Goal: Task Accomplishment & Management: Manage account settings

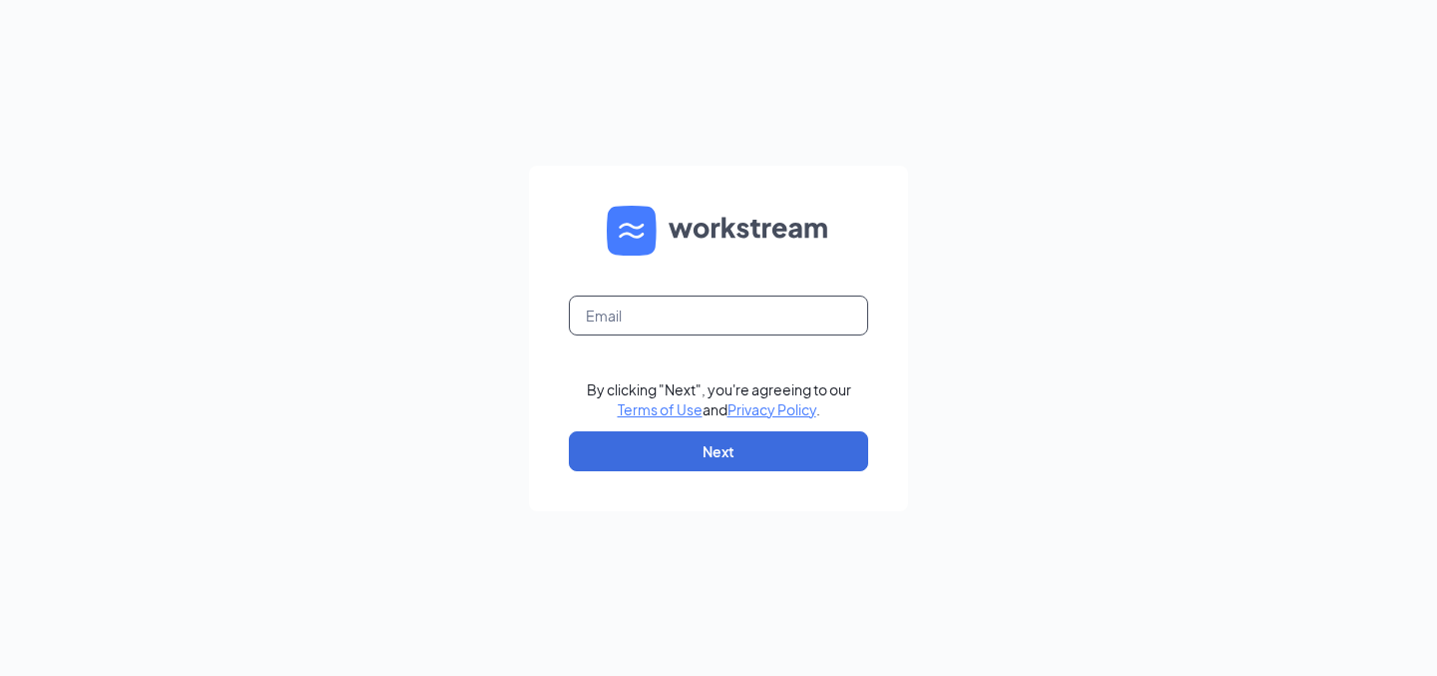
click at [671, 330] on input "text" at bounding box center [718, 315] width 299 height 40
type input "[PERSON_NAME][EMAIL_ADDRESS][PERSON_NAME][DOMAIN_NAME]"
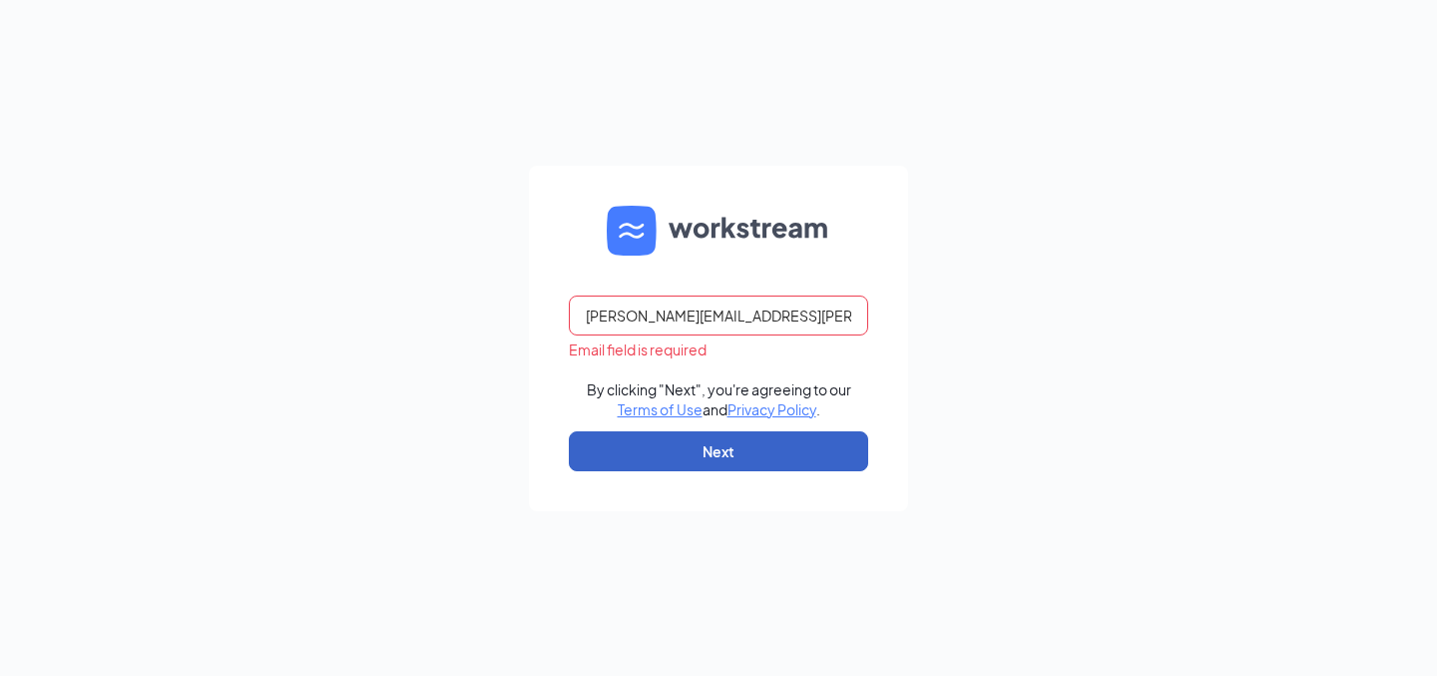
click at [716, 445] on button "Next" at bounding box center [718, 451] width 299 height 40
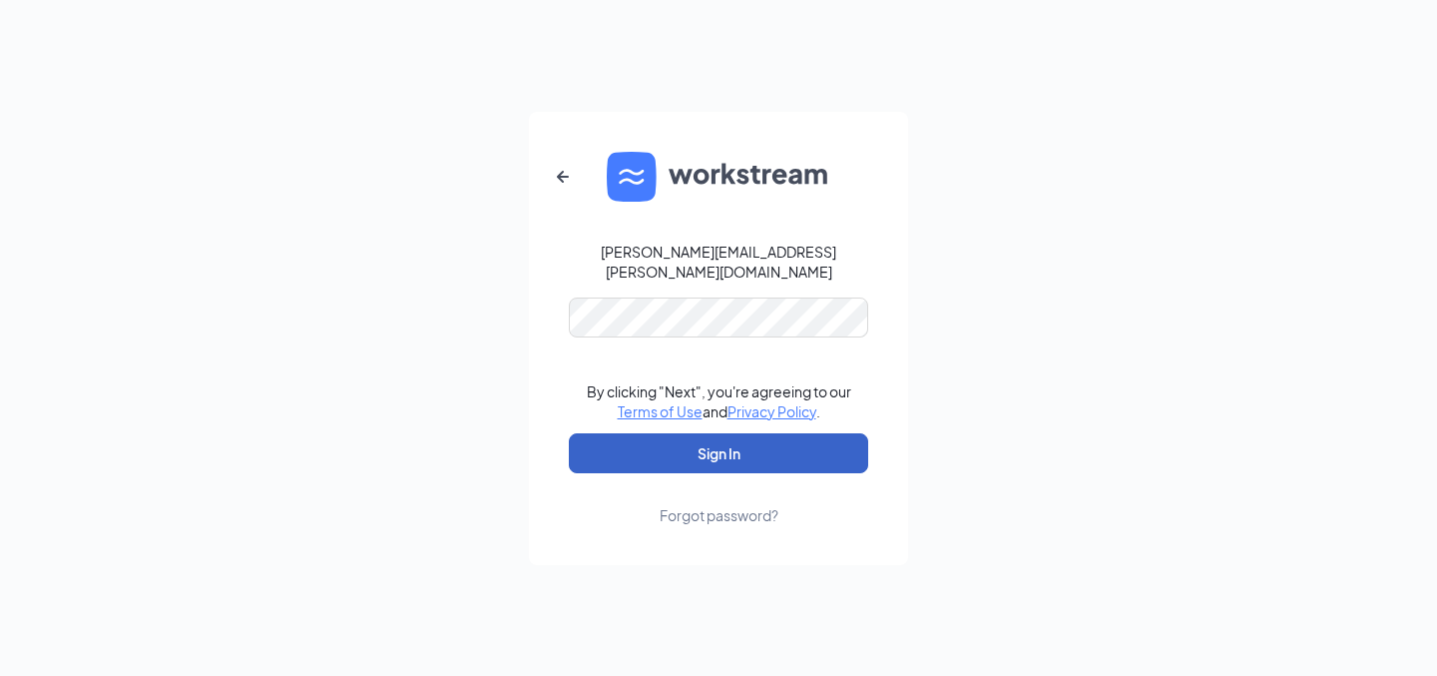
click at [732, 443] on button "Sign In" at bounding box center [718, 453] width 299 height 40
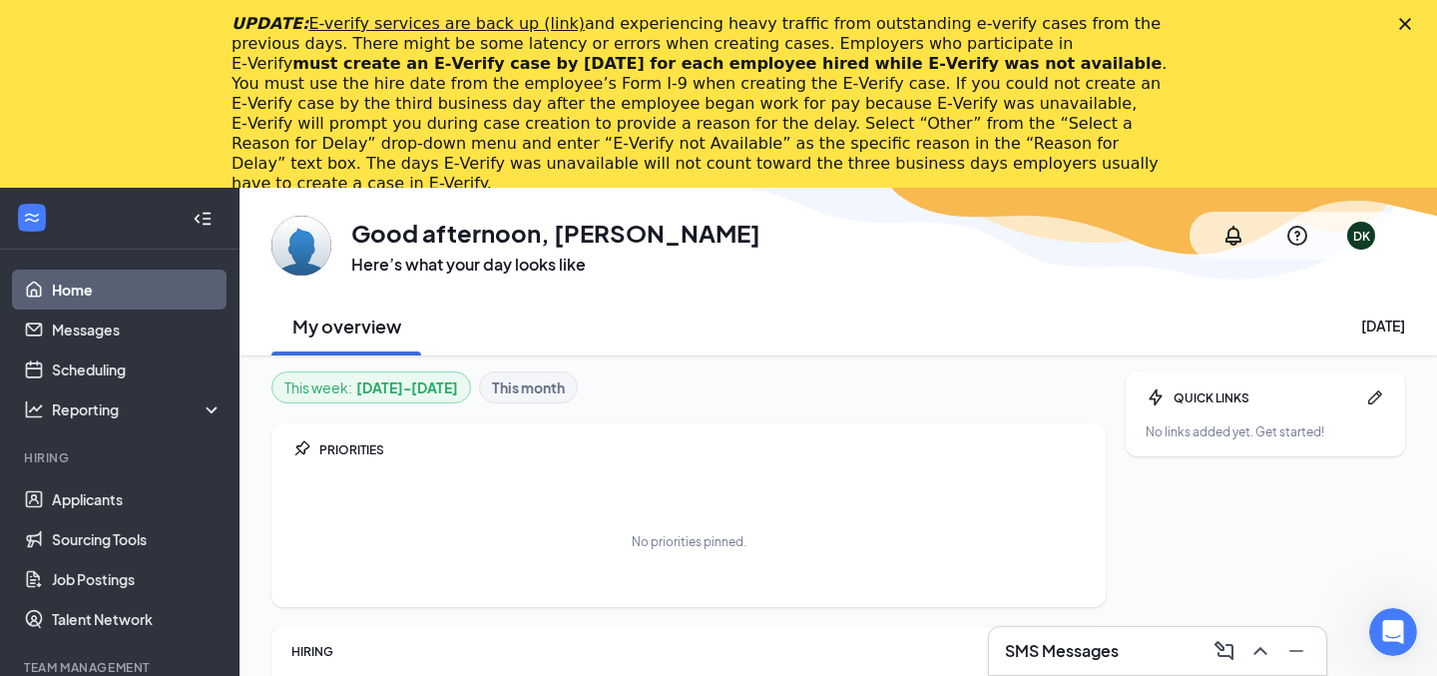
click at [1397, 17] on div "UPDATE: E-verify services are back up (link) and experiencing heavy traffic fro…" at bounding box center [718, 104] width 1437 height 192
click at [1400, 26] on icon "Close" at bounding box center [1405, 24] width 12 height 12
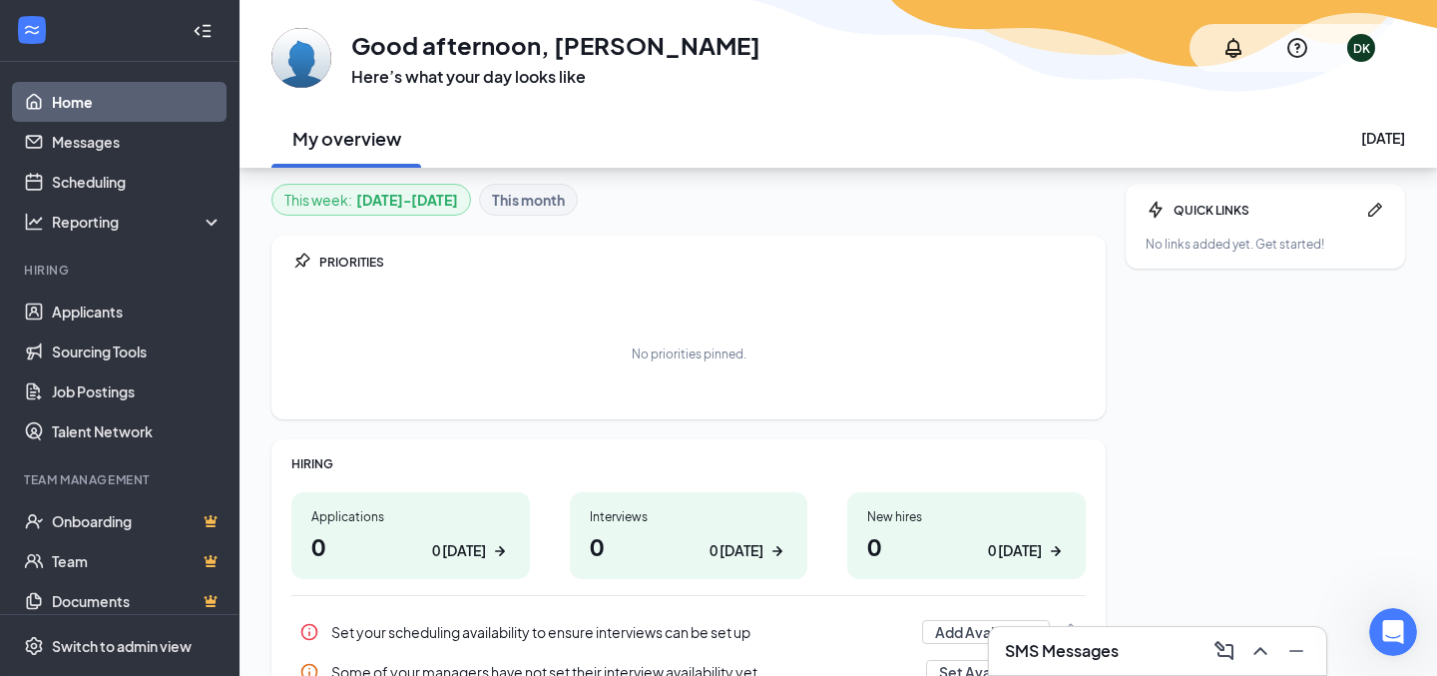
scroll to position [112, 0]
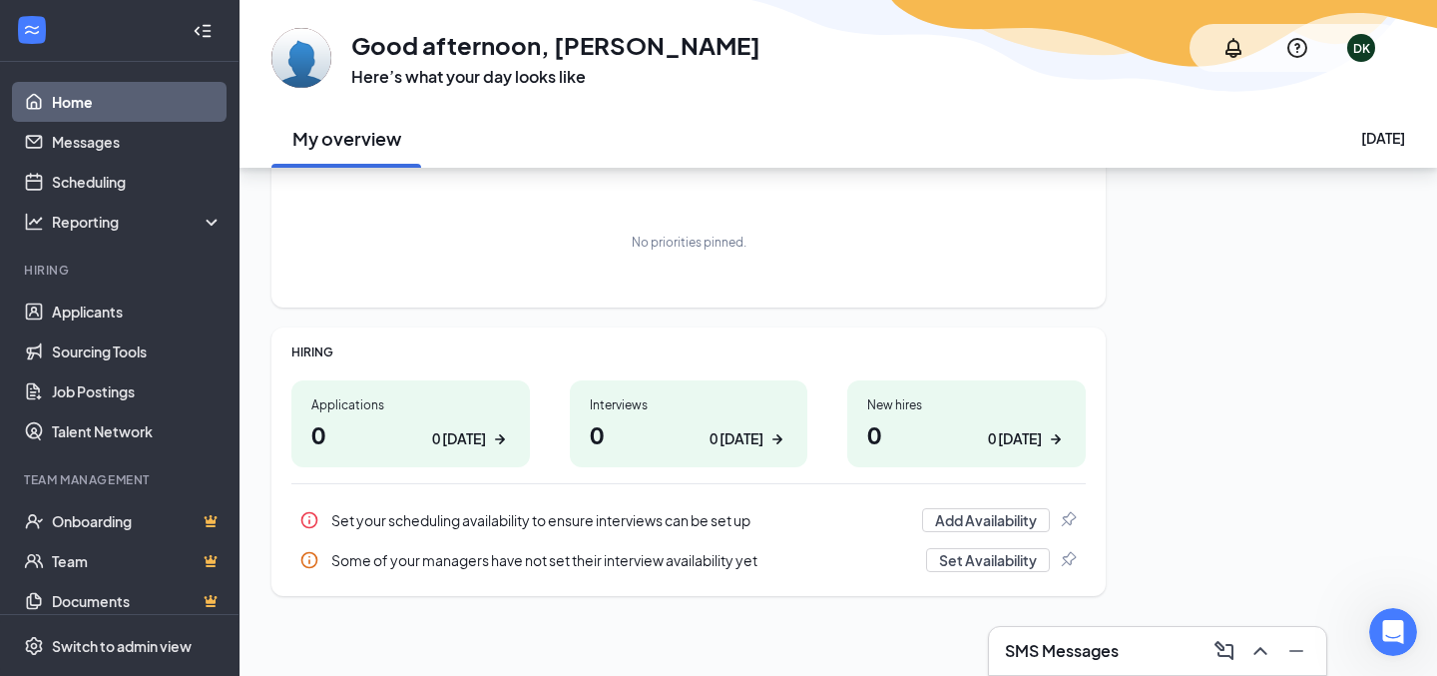
click at [1093, 656] on h3 "SMS Messages" at bounding box center [1062, 651] width 114 height 22
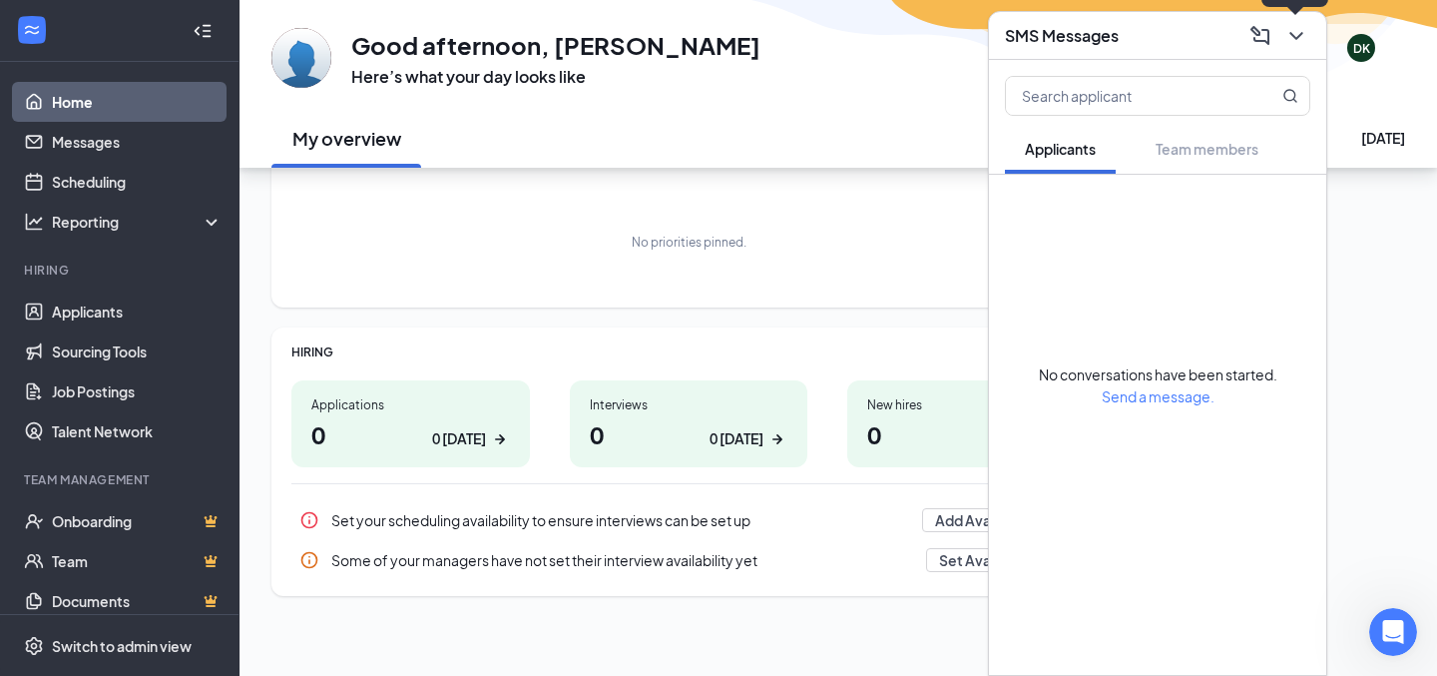
click at [1307, 43] on icon "ChevronDown" at bounding box center [1296, 36] width 24 height 24
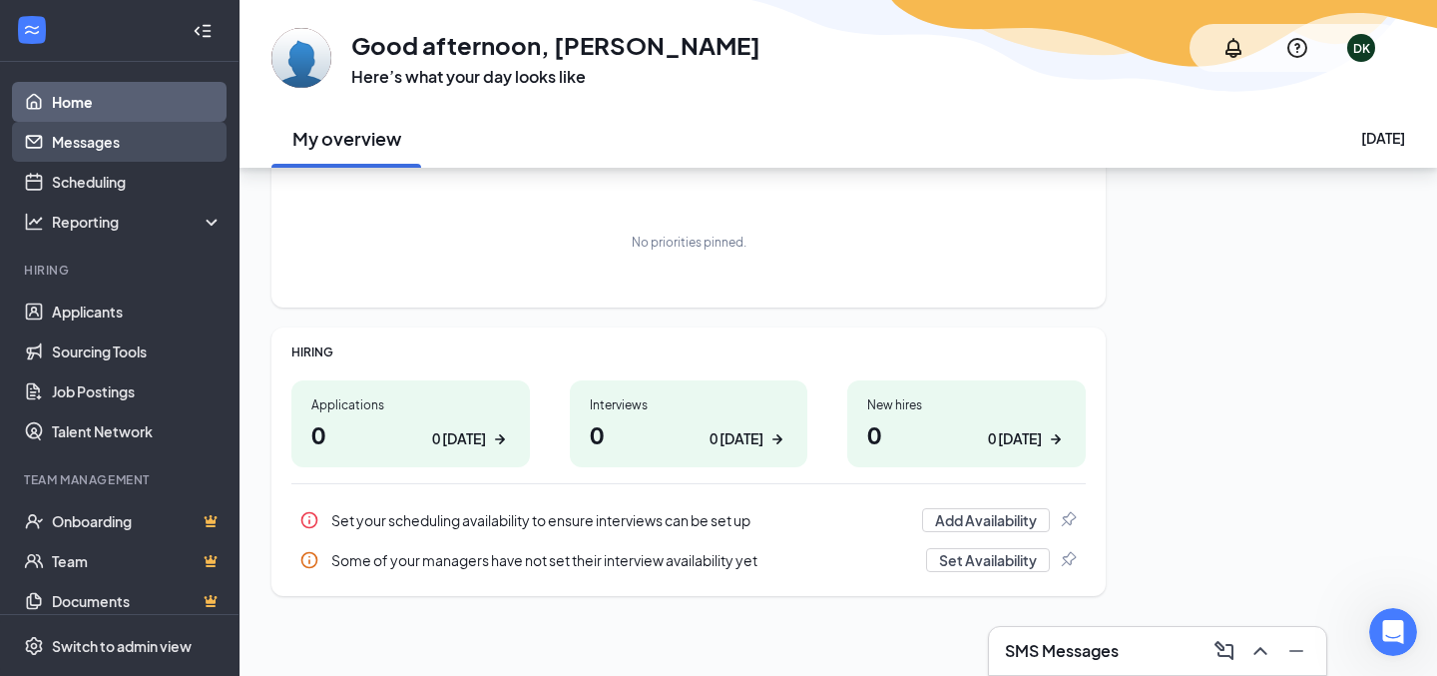
click at [100, 144] on link "Messages" at bounding box center [137, 142] width 171 height 40
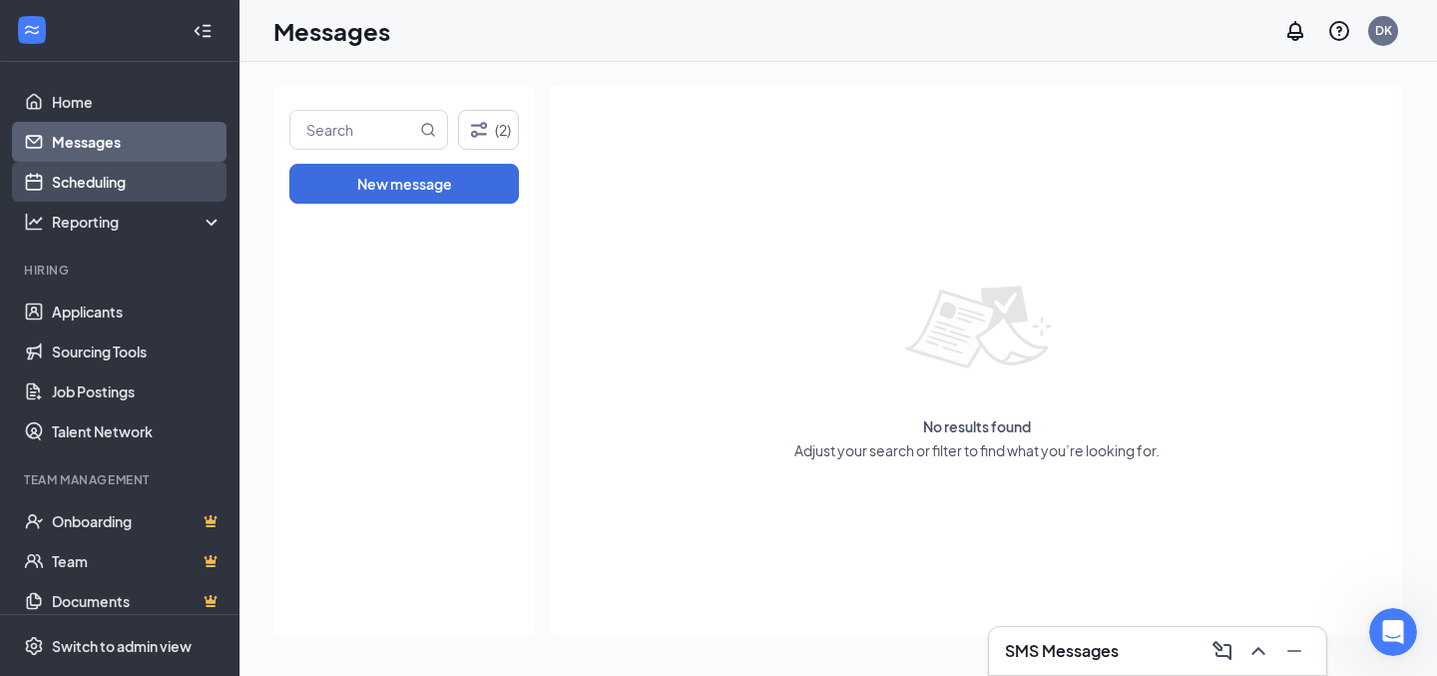
click at [112, 185] on link "Scheduling" at bounding box center [137, 182] width 171 height 40
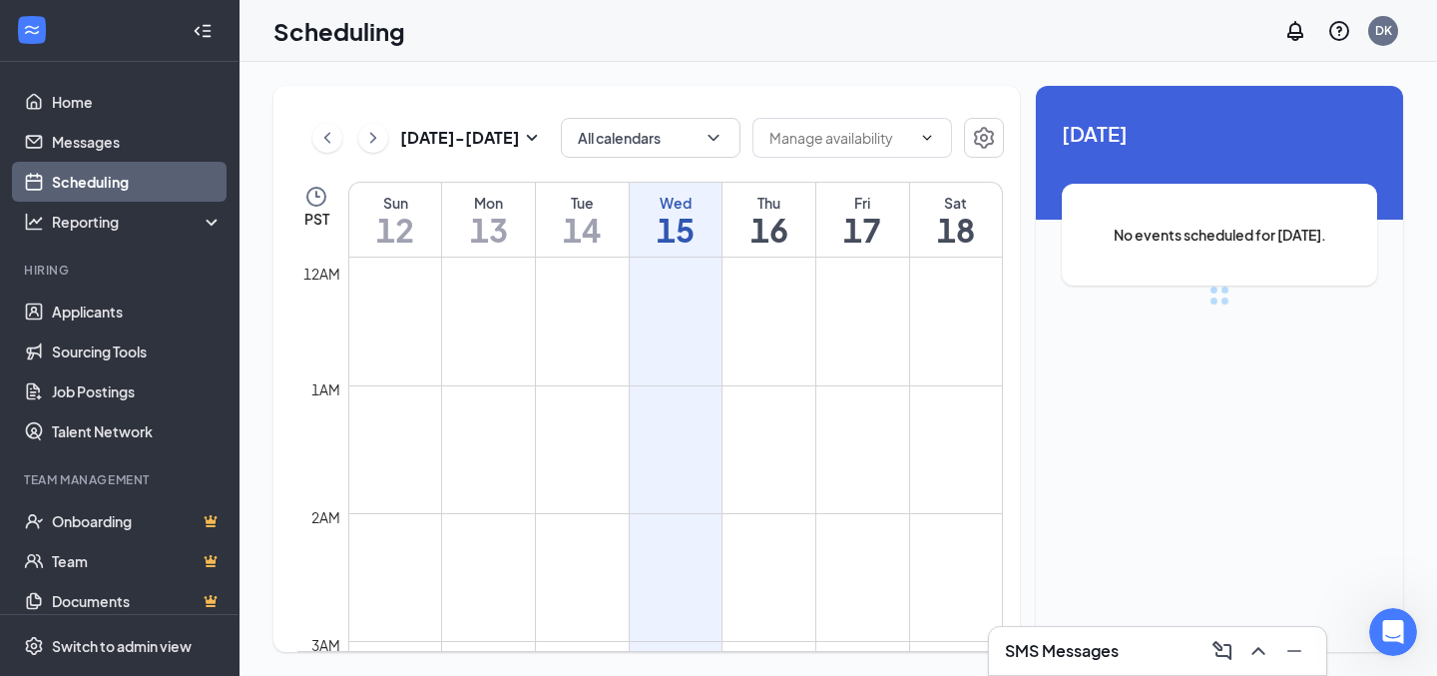
scroll to position [981, 0]
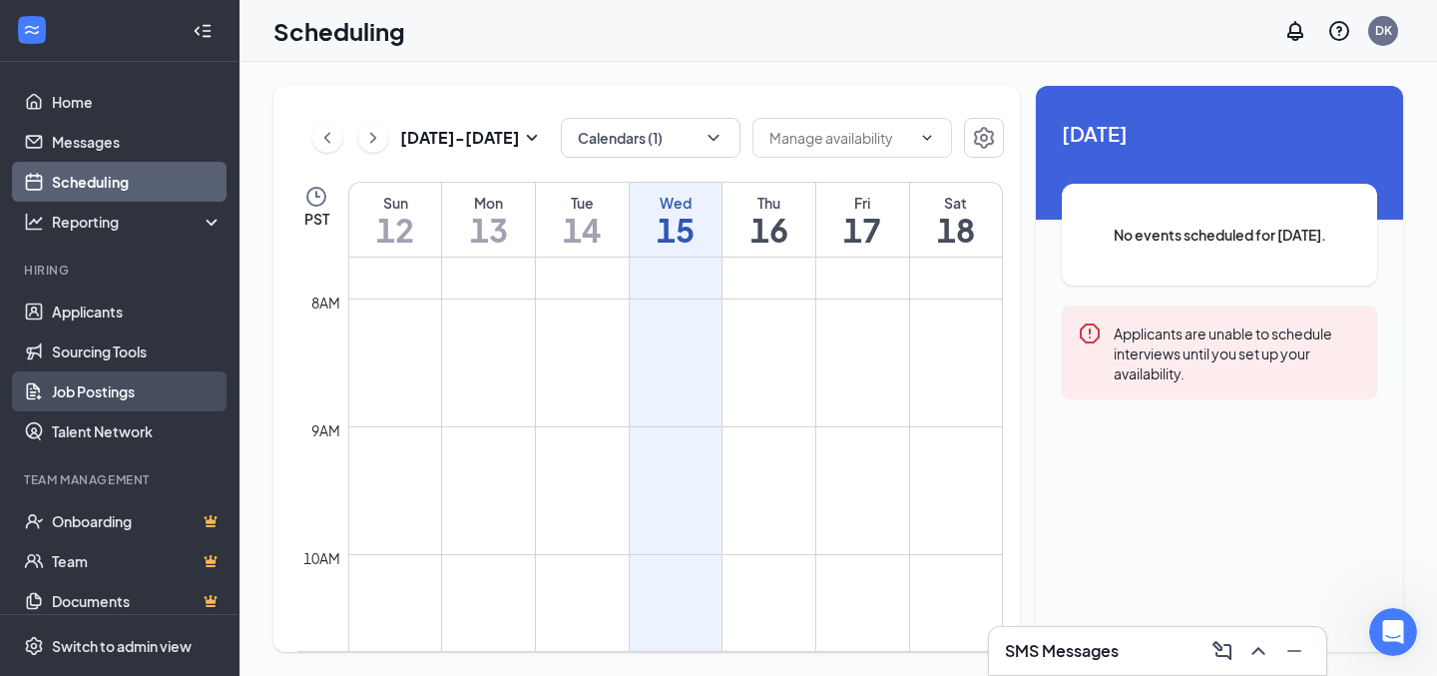
click at [141, 385] on link "Job Postings" at bounding box center [137, 391] width 171 height 40
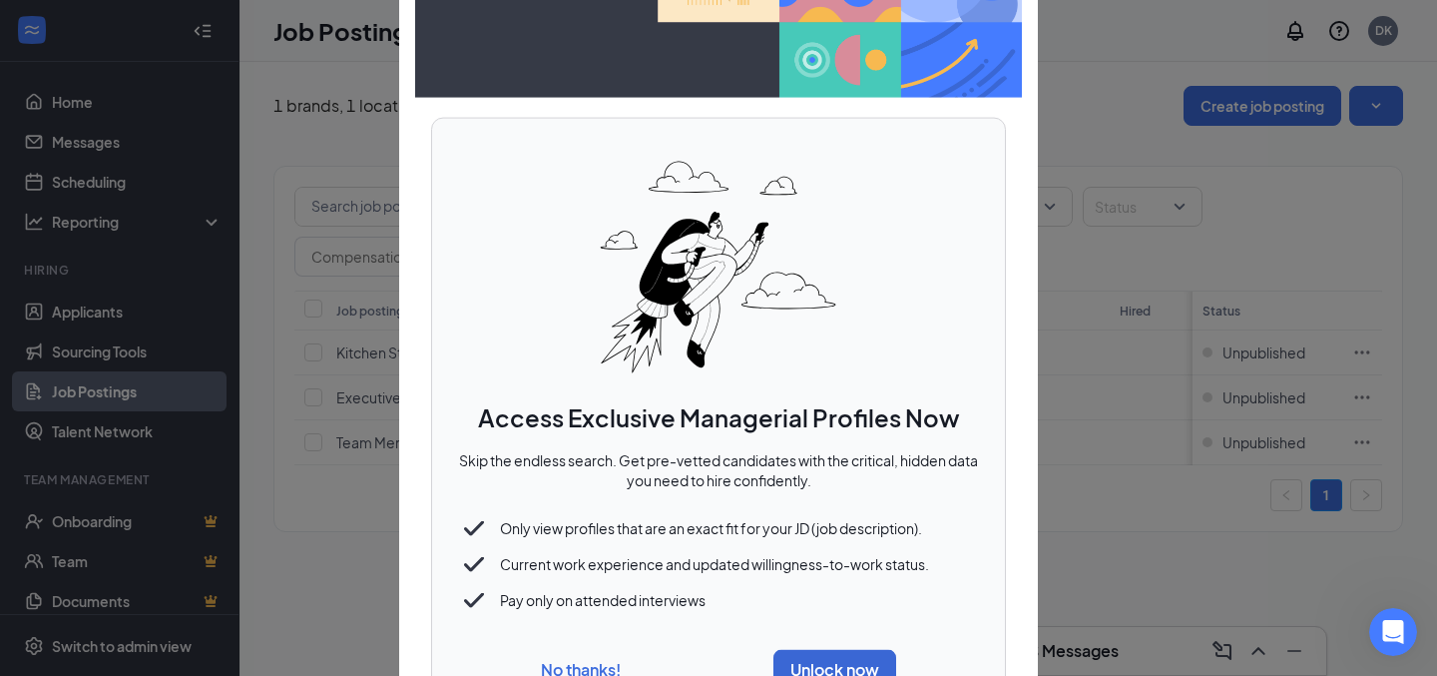
click at [564, 665] on button "No thanks!" at bounding box center [581, 669] width 80 height 21
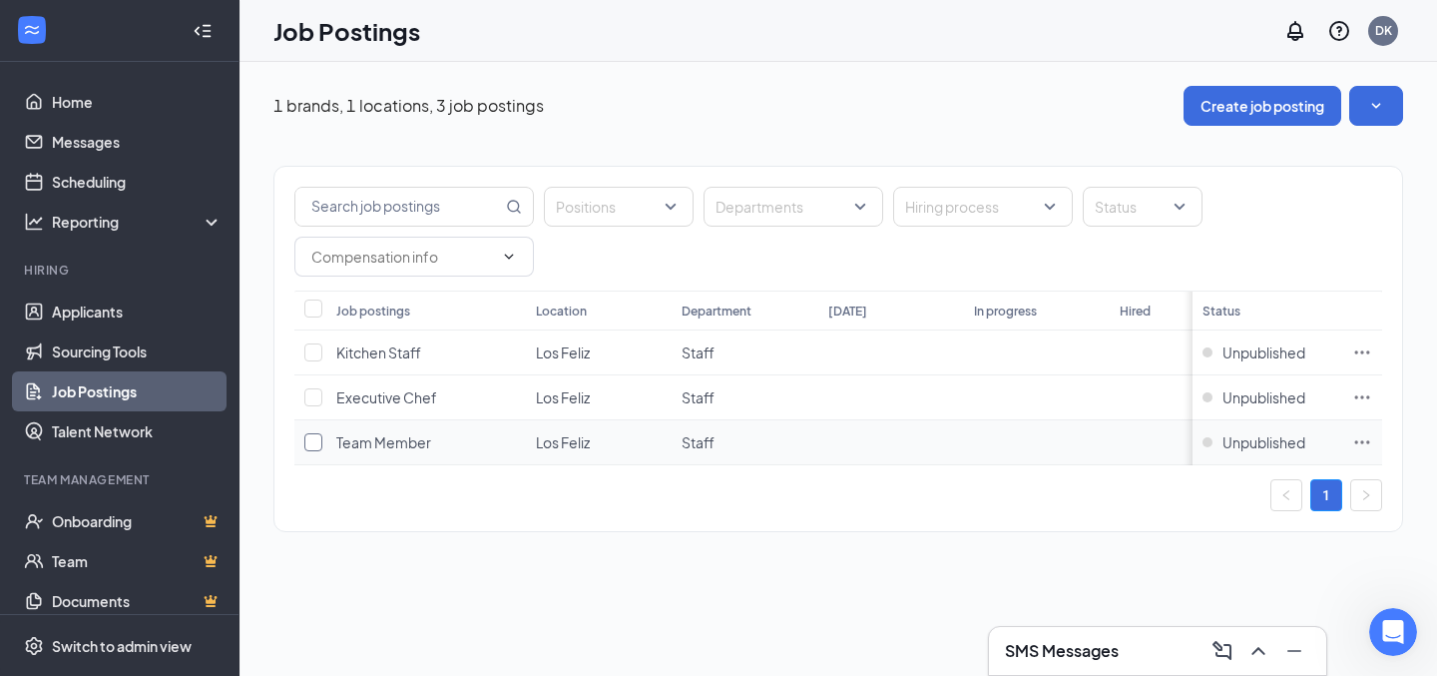
click at [314, 440] on input "checkbox" at bounding box center [313, 442] width 18 height 18
checkbox input "true"
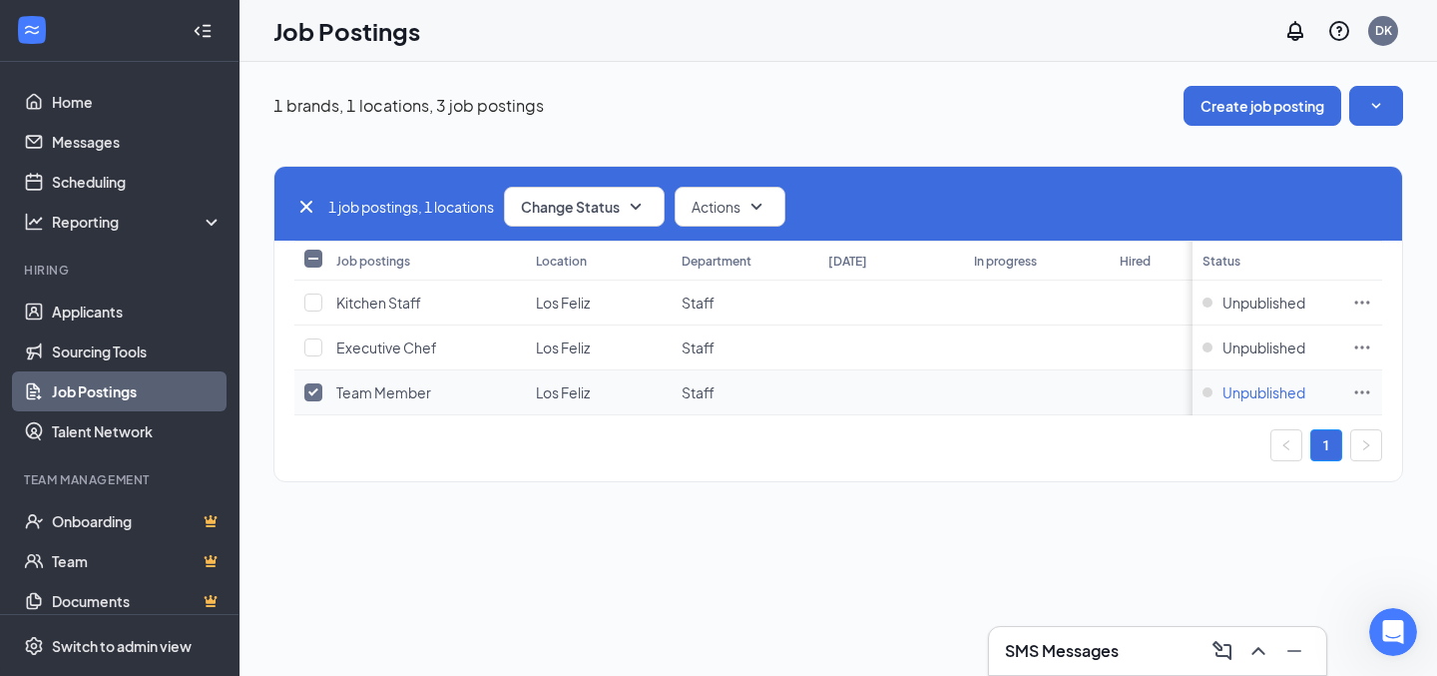
click at [1266, 387] on span "Unpublished" at bounding box center [1263, 392] width 83 height 20
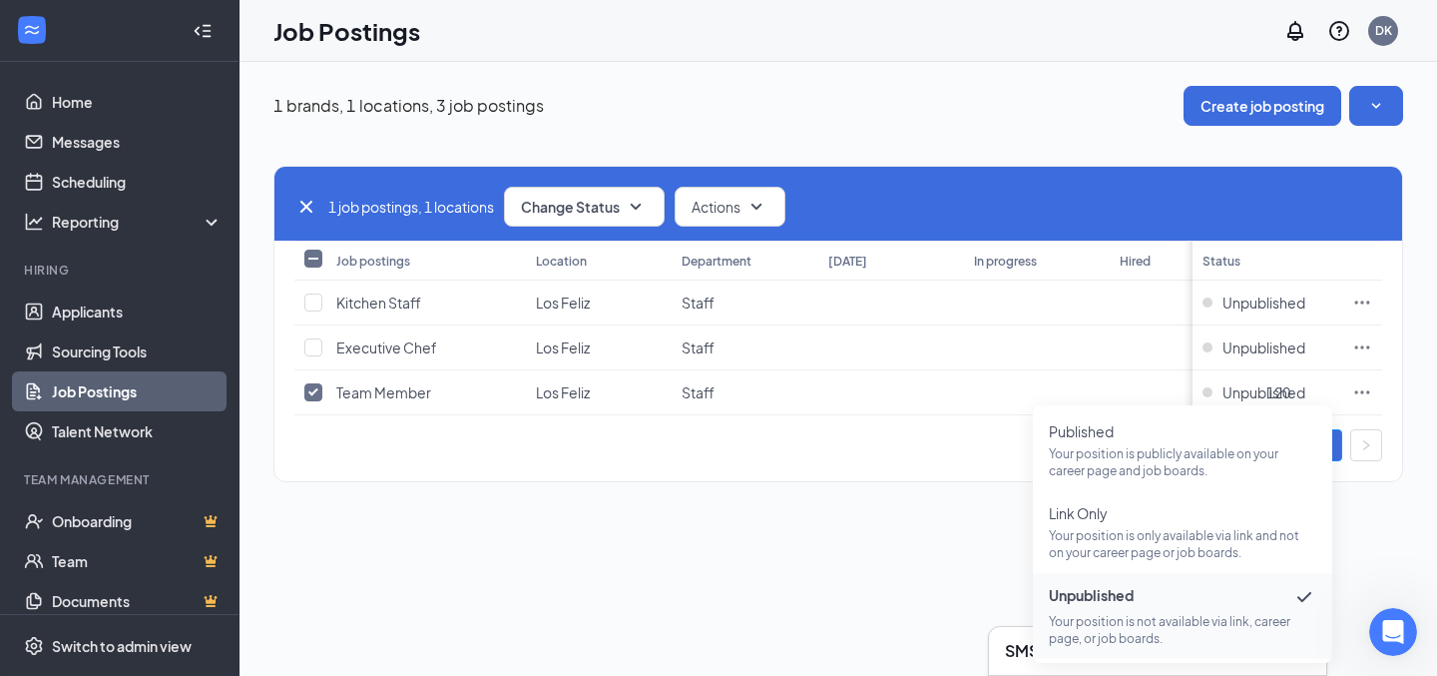
click at [841, 504] on div "1 brands, 1 locations, 3 job postings Create job posting 1 job postings, 1 loca…" at bounding box center [837, 294] width 1197 height 464
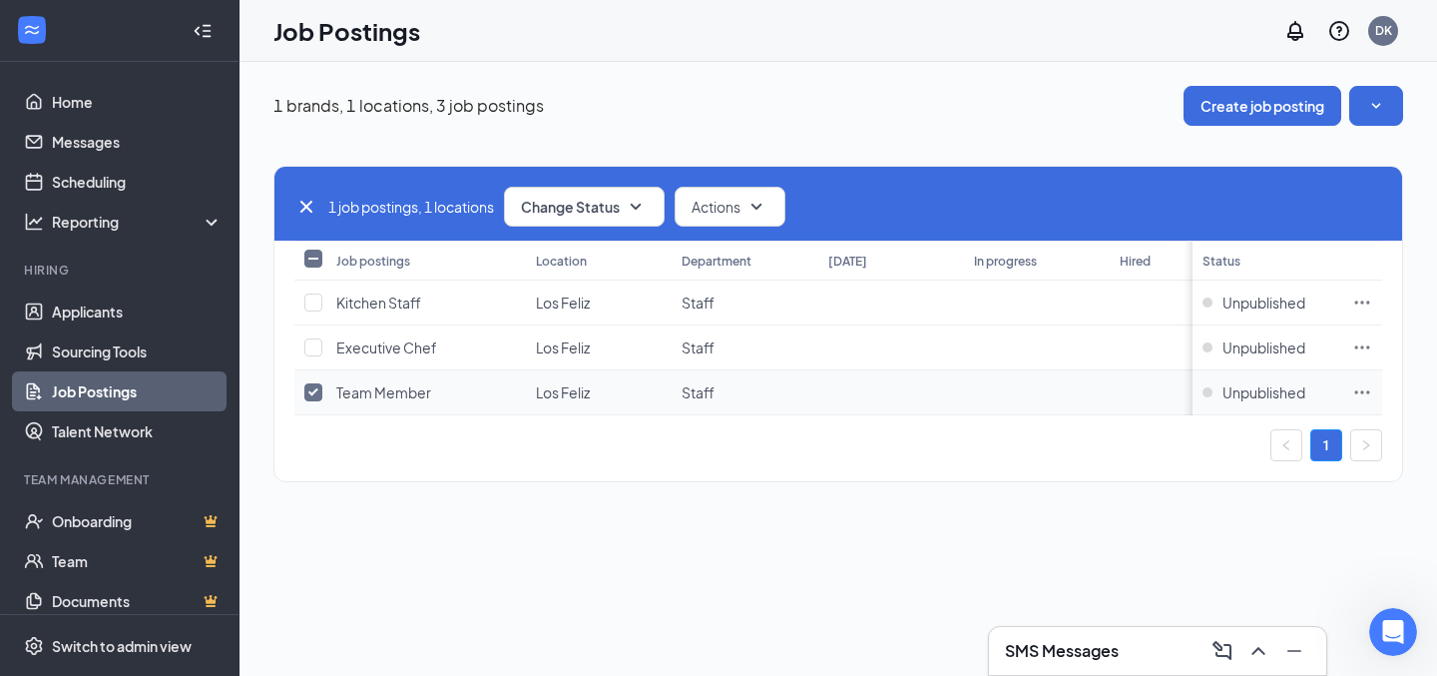
click at [1368, 401] on icon "Ellipses" at bounding box center [1362, 392] width 20 height 20
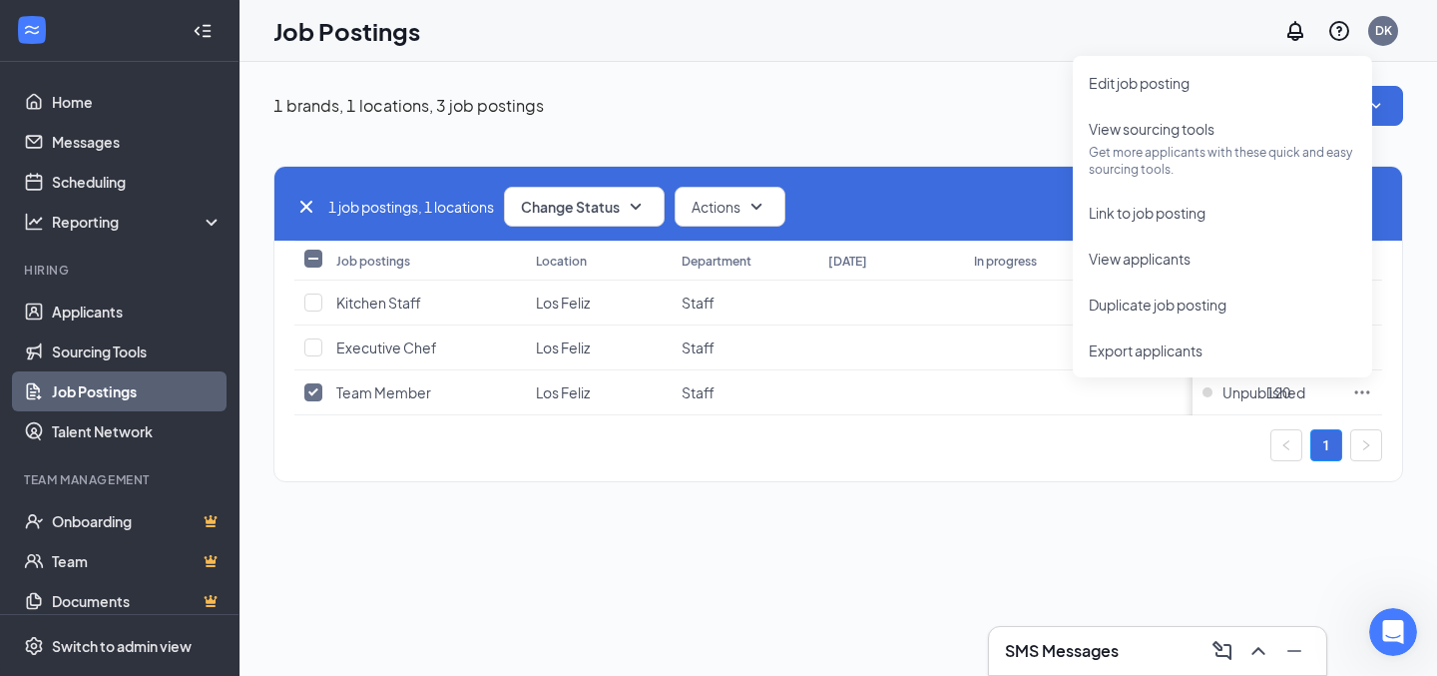
click at [948, 523] on div "1 brands, 1 locations, 3 job postings Create job posting 1 job postings, 1 loca…" at bounding box center [837, 294] width 1197 height 464
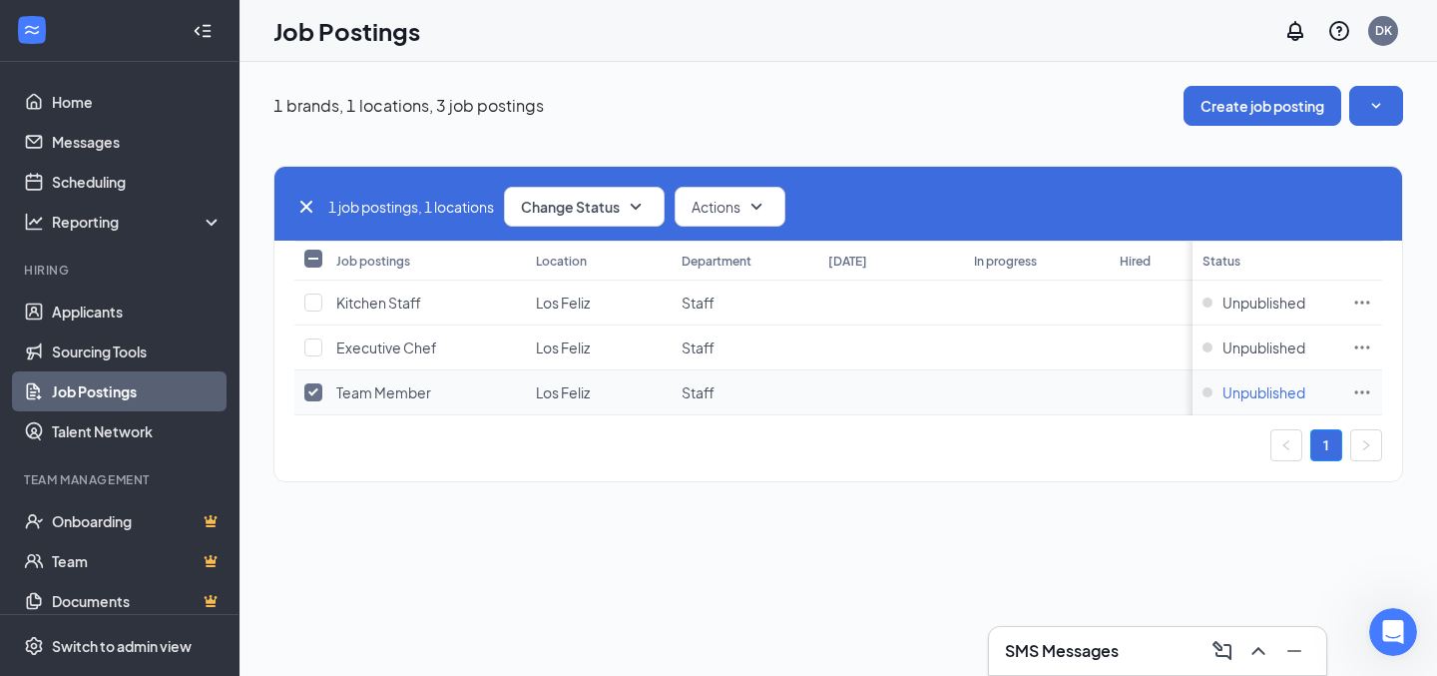
click at [1263, 393] on span "Unpublished" at bounding box center [1263, 392] width 83 height 20
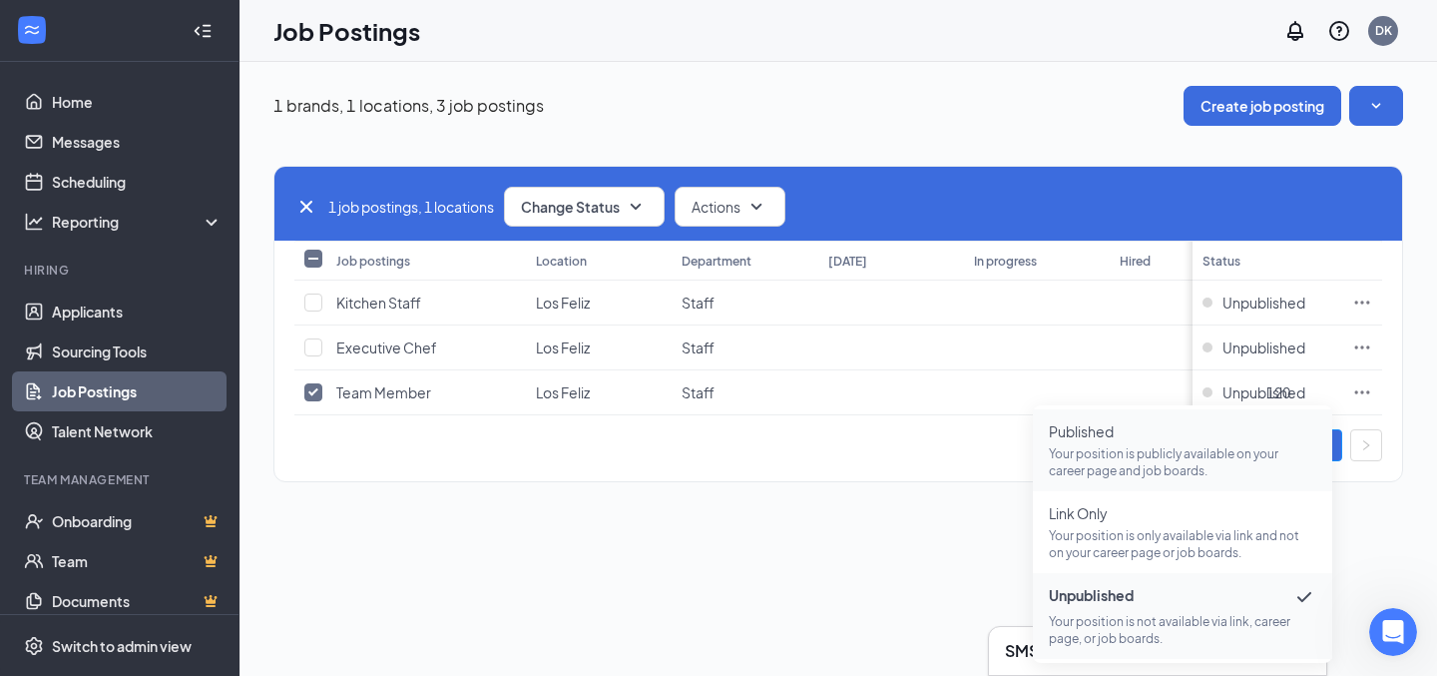
click at [1183, 437] on span "Published" at bounding box center [1182, 431] width 267 height 20
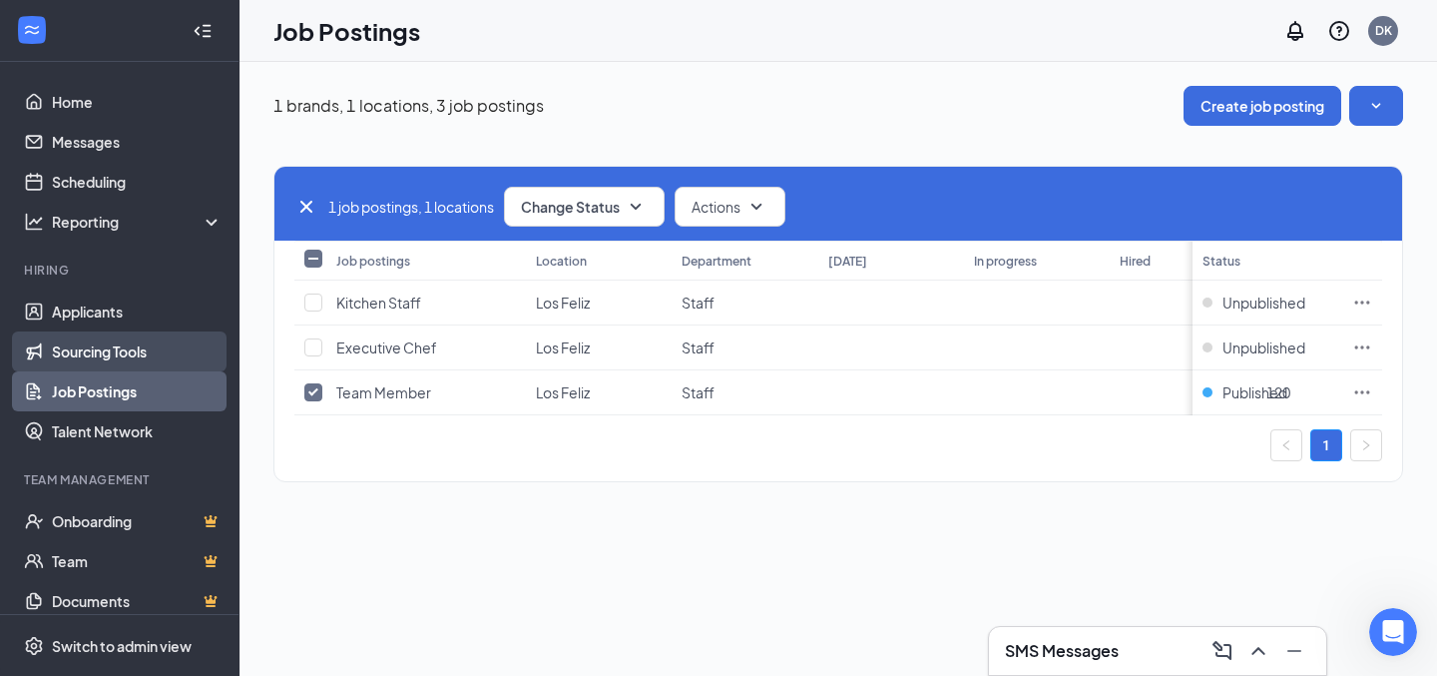
click at [143, 350] on link "Sourcing Tools" at bounding box center [137, 351] width 171 height 40
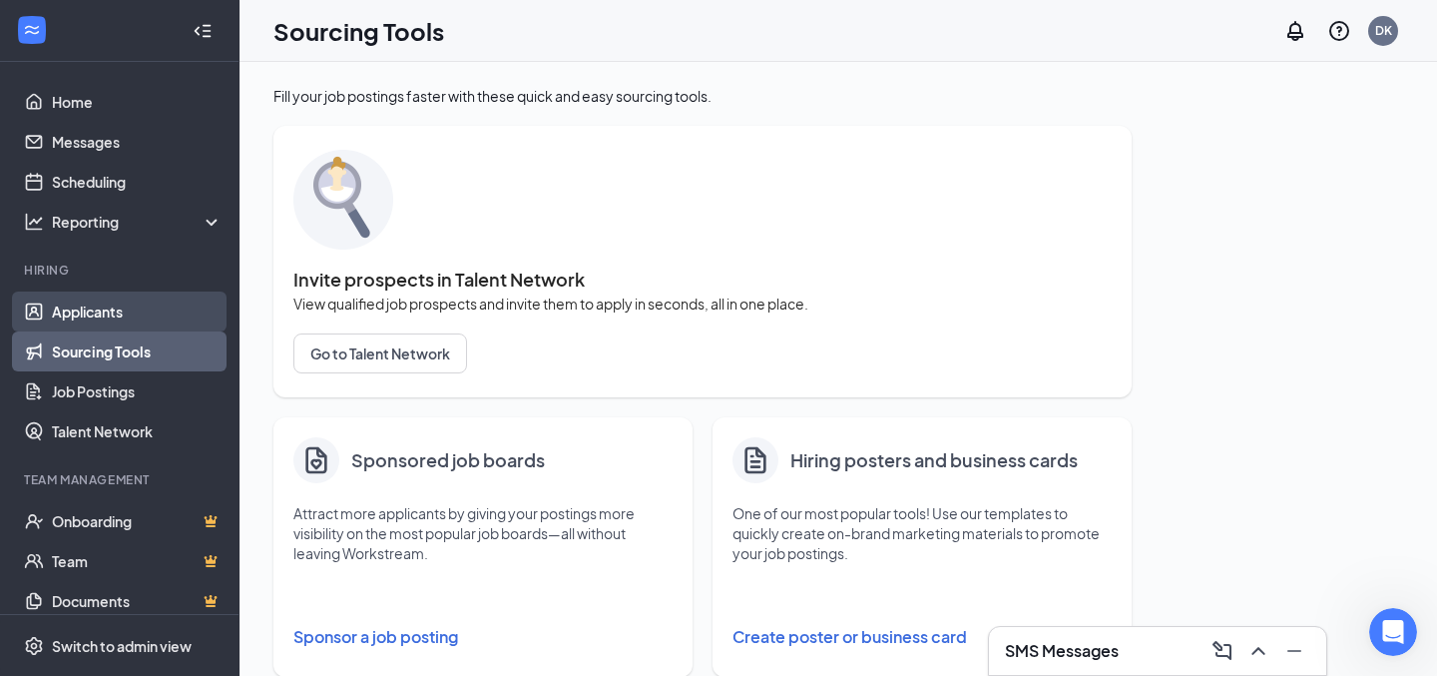
click at [120, 312] on link "Applicants" at bounding box center [137, 311] width 171 height 40
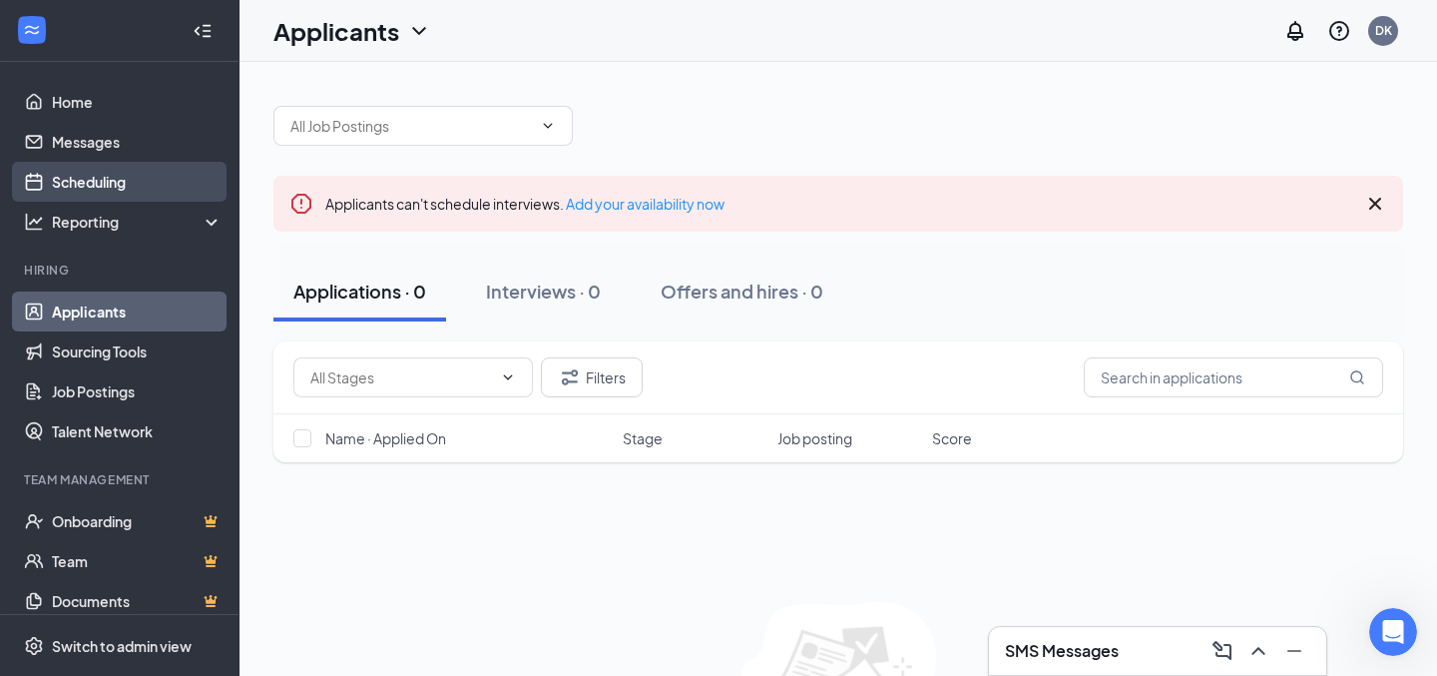
click at [134, 184] on link "Scheduling" at bounding box center [137, 182] width 171 height 40
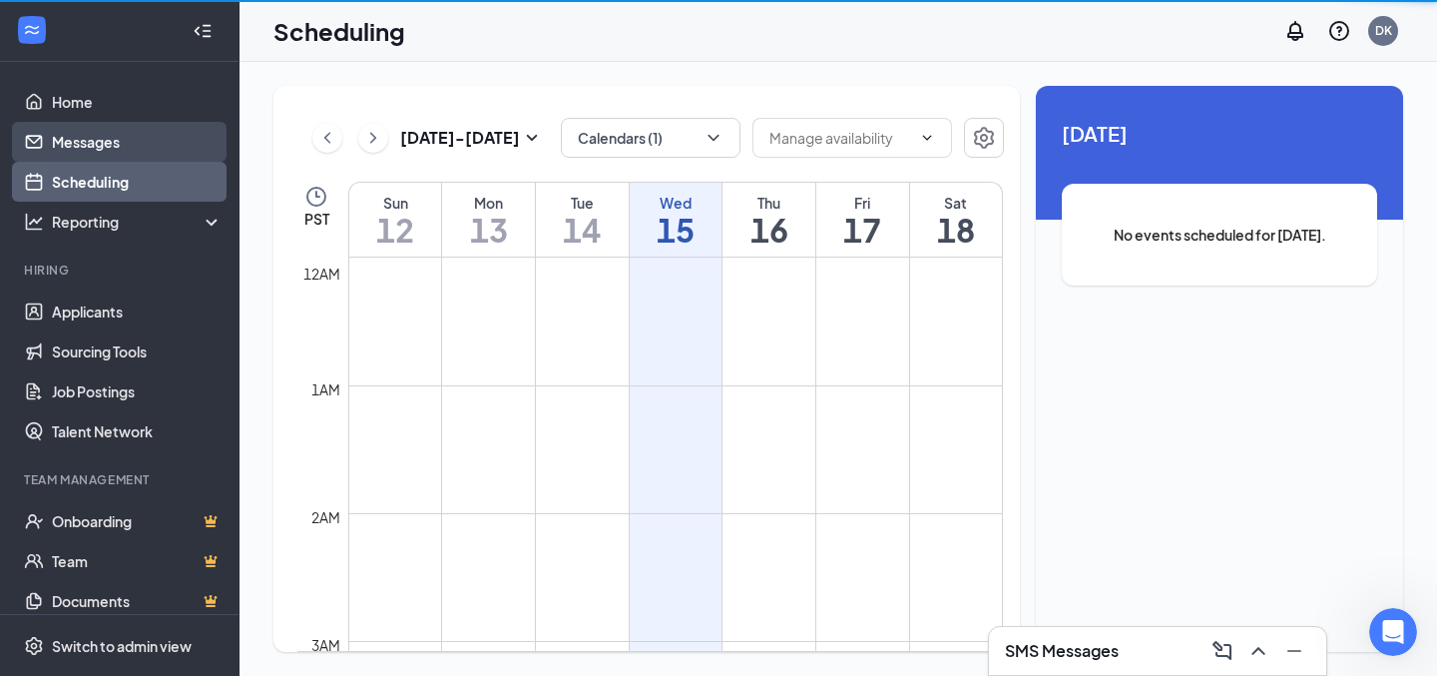
scroll to position [981, 0]
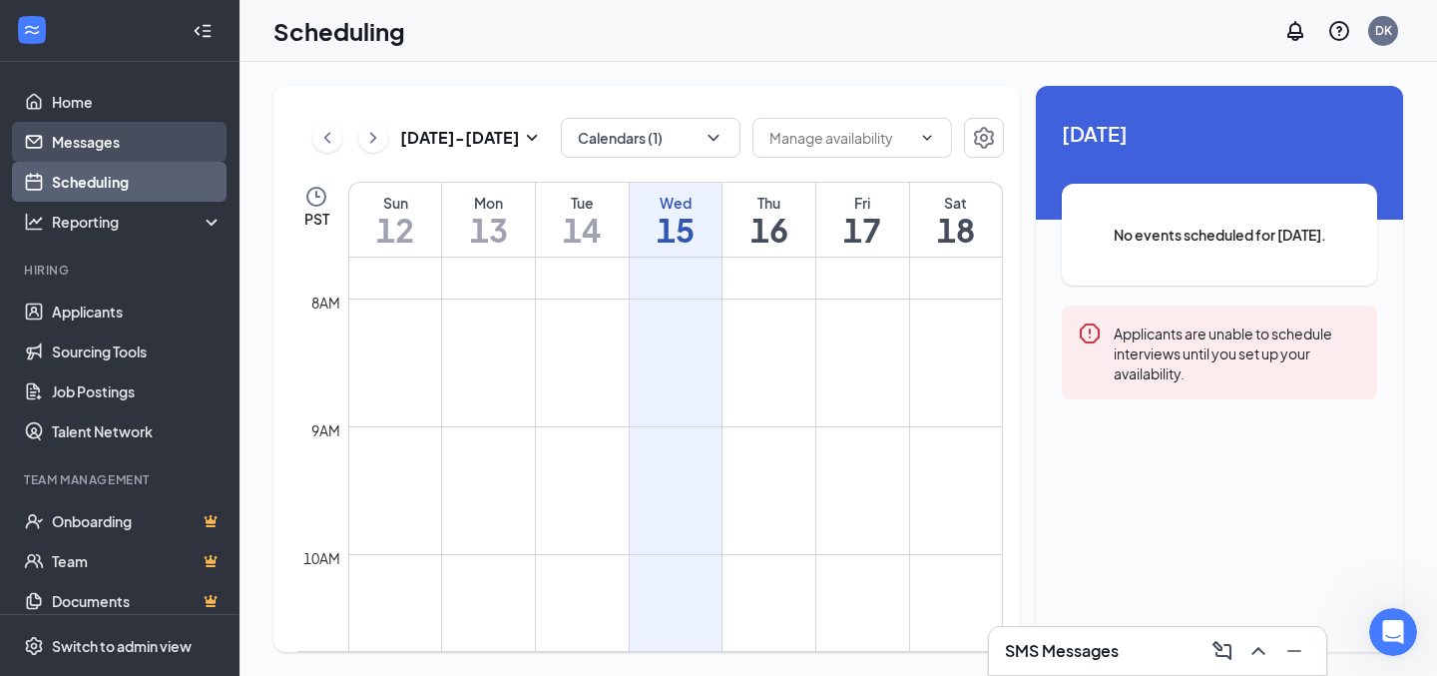
click at [123, 149] on link "Messages" at bounding box center [137, 142] width 171 height 40
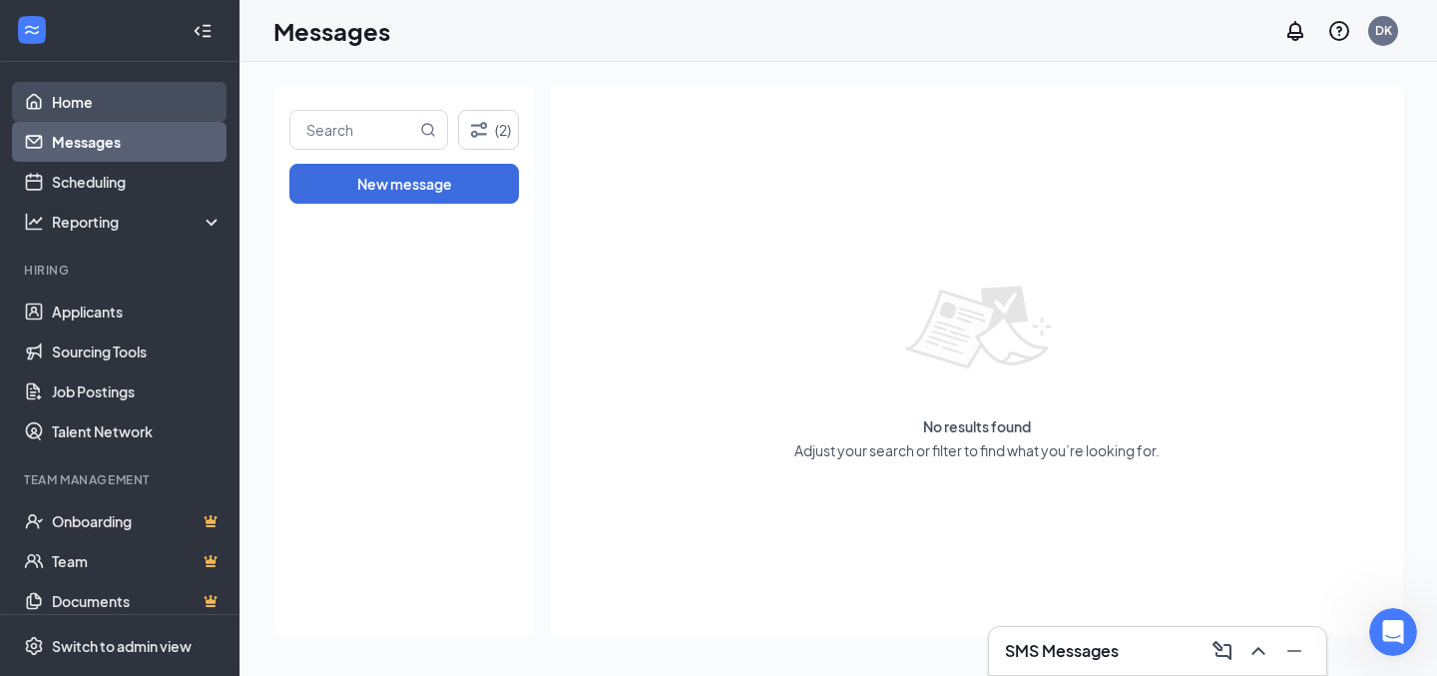
click at [96, 102] on link "Home" at bounding box center [137, 102] width 171 height 40
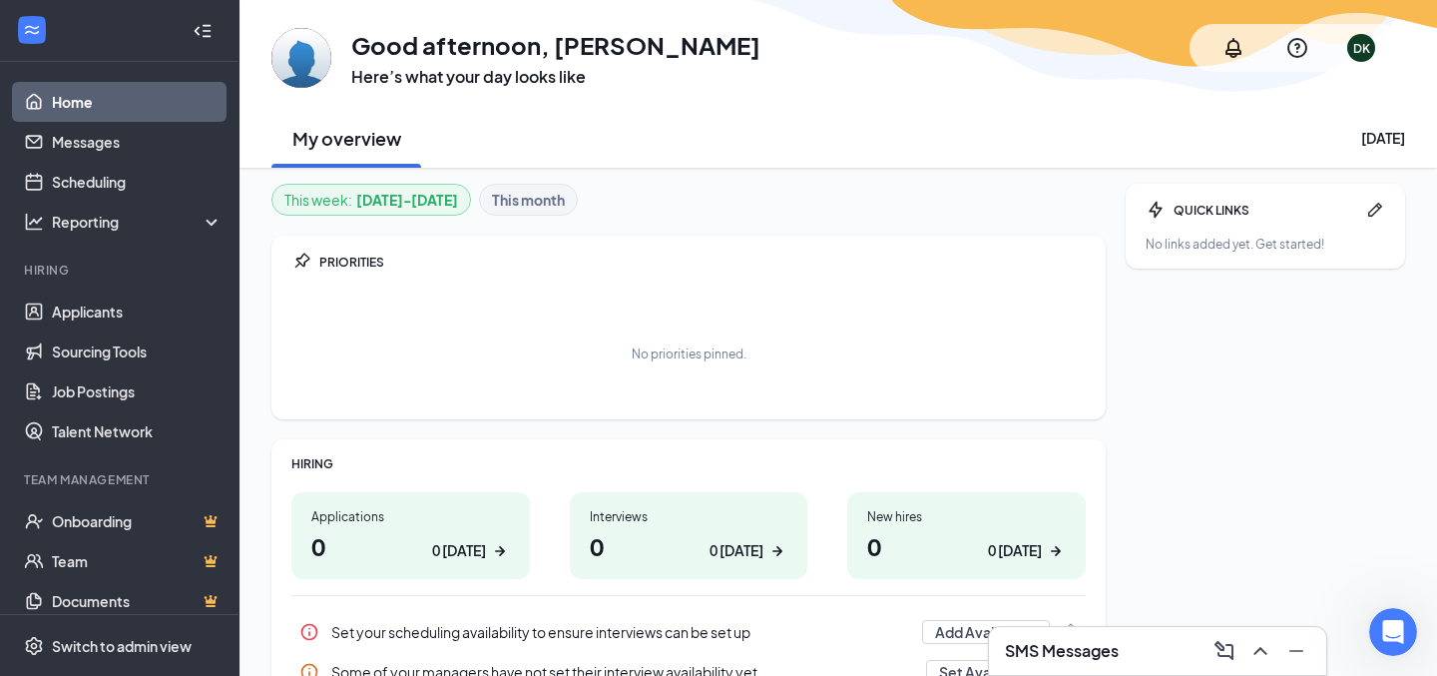
click at [28, 28] on icon "WorkstreamLogo" at bounding box center [32, 30] width 20 height 20
click at [100, 146] on link "Messages" at bounding box center [137, 142] width 171 height 40
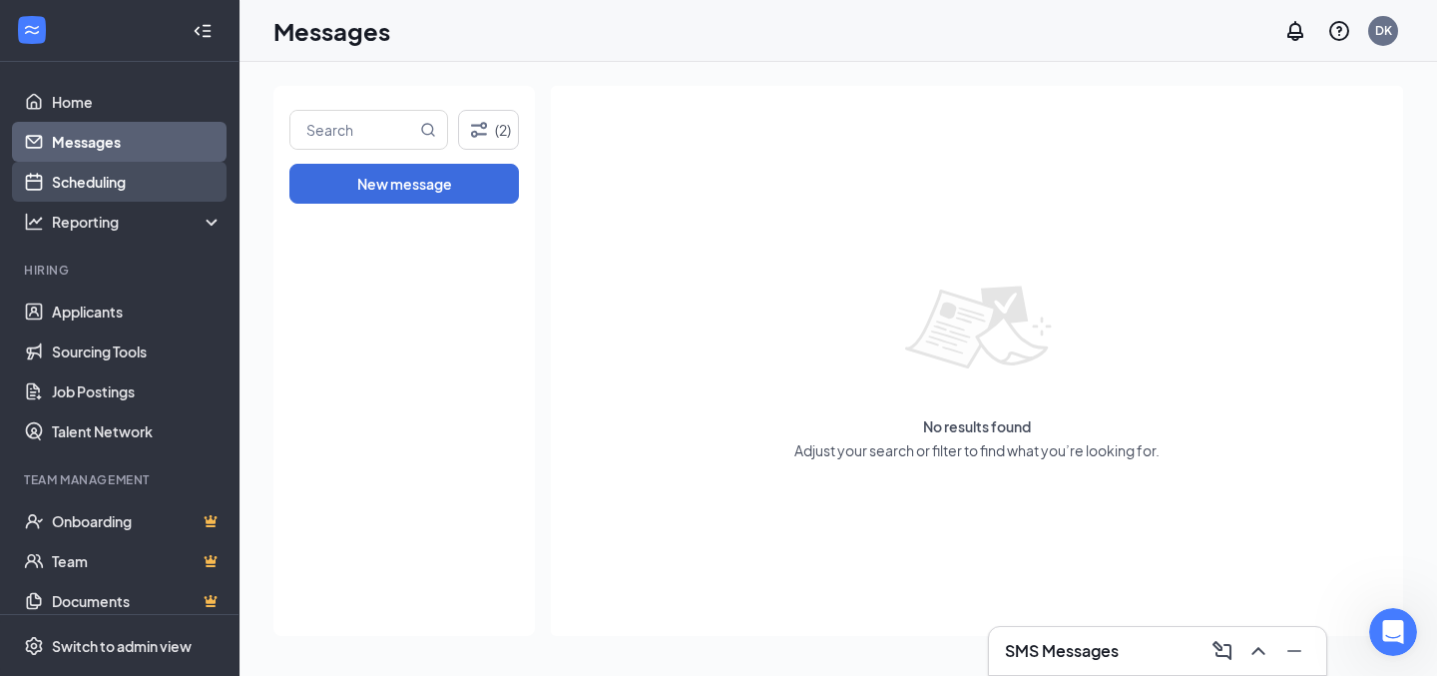
click at [96, 172] on link "Scheduling" at bounding box center [137, 182] width 171 height 40
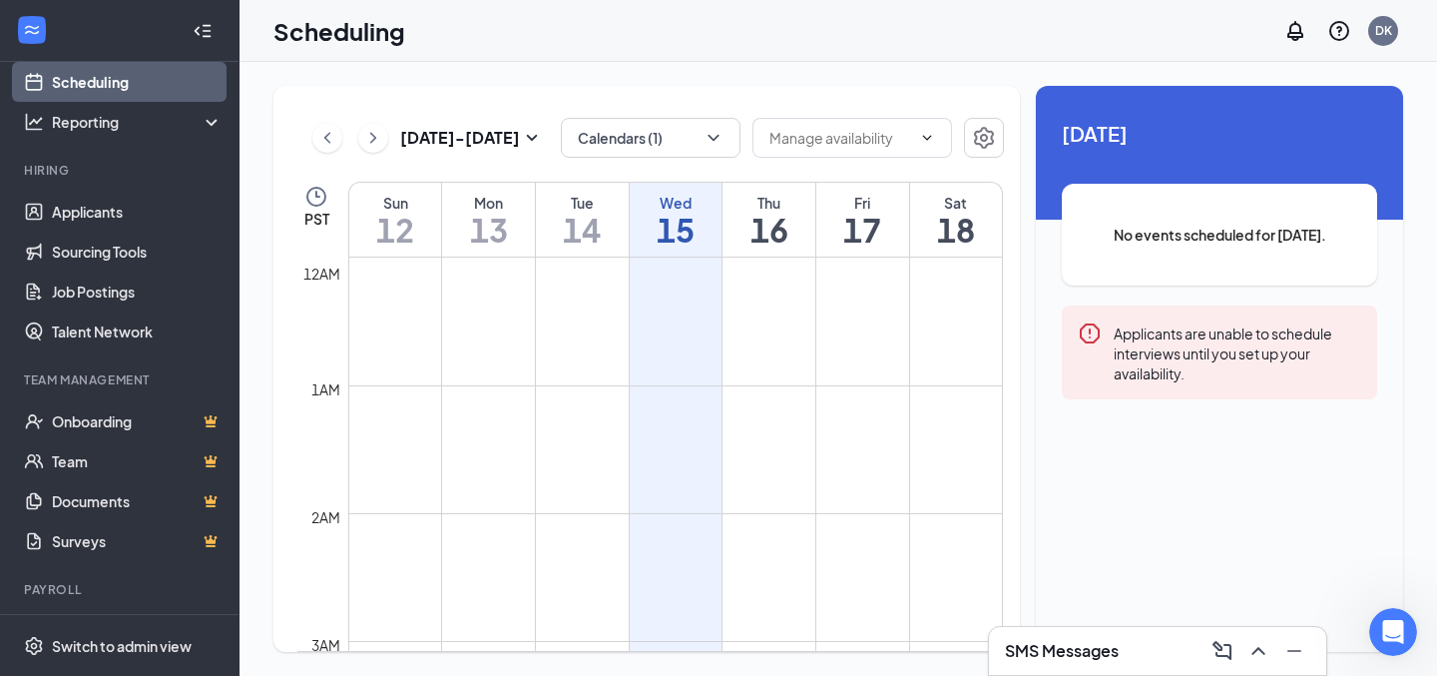
scroll to position [109, 0]
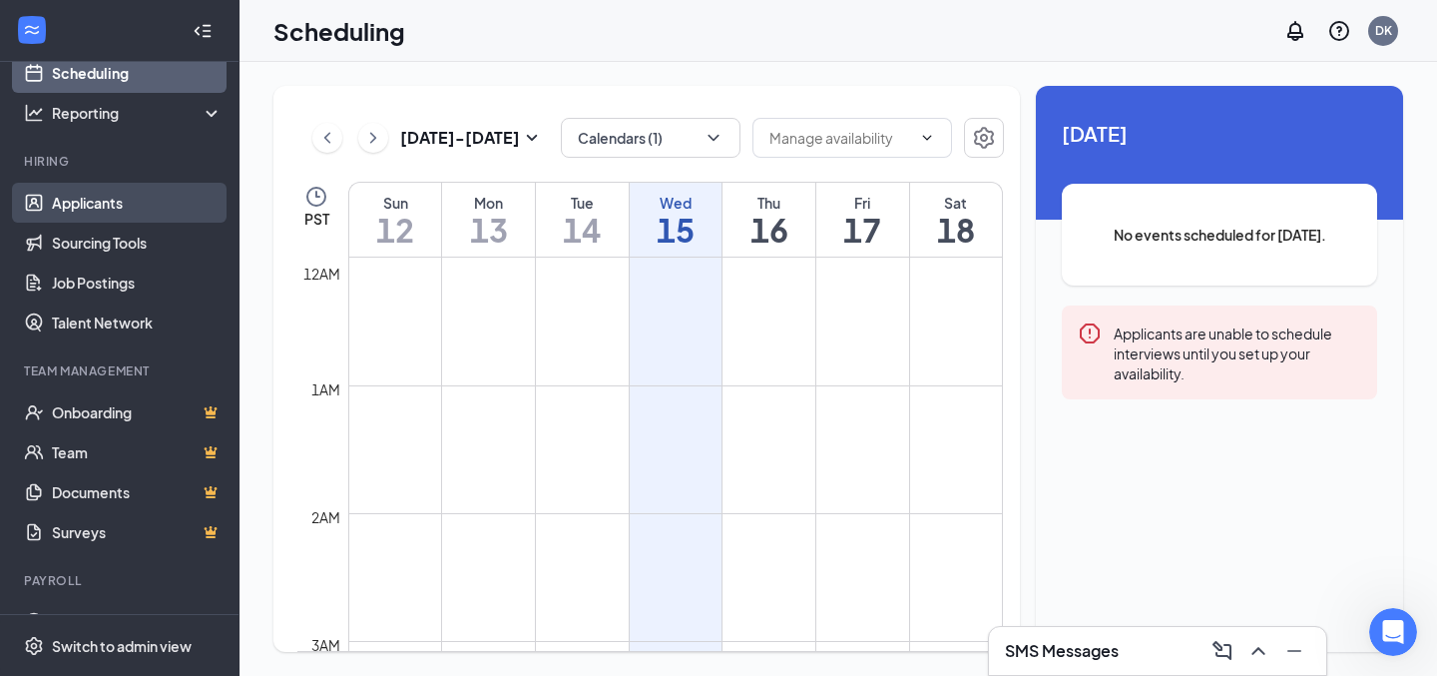
click at [72, 198] on link "Applicants" at bounding box center [137, 203] width 171 height 40
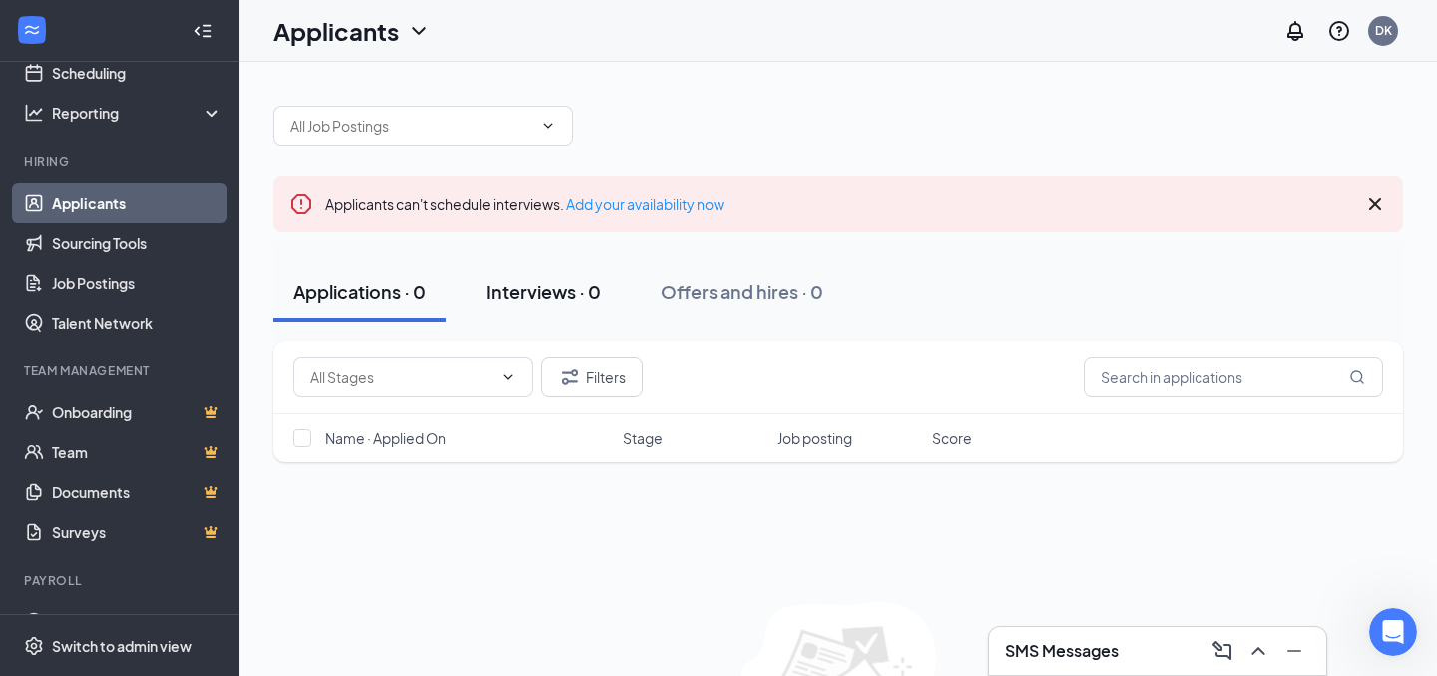
click at [570, 305] on button "Interviews · 0" at bounding box center [543, 291] width 155 height 60
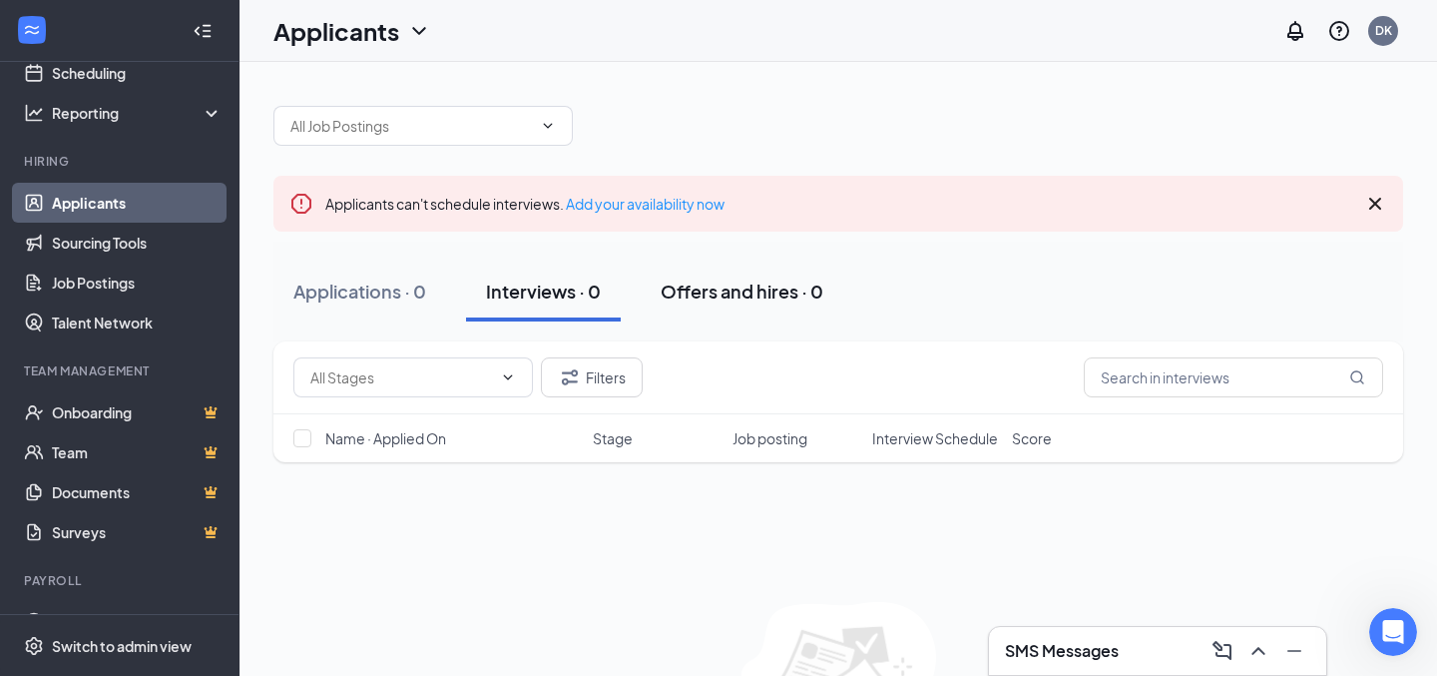
click at [706, 285] on div "Offers and hires · 0" at bounding box center [742, 290] width 163 height 25
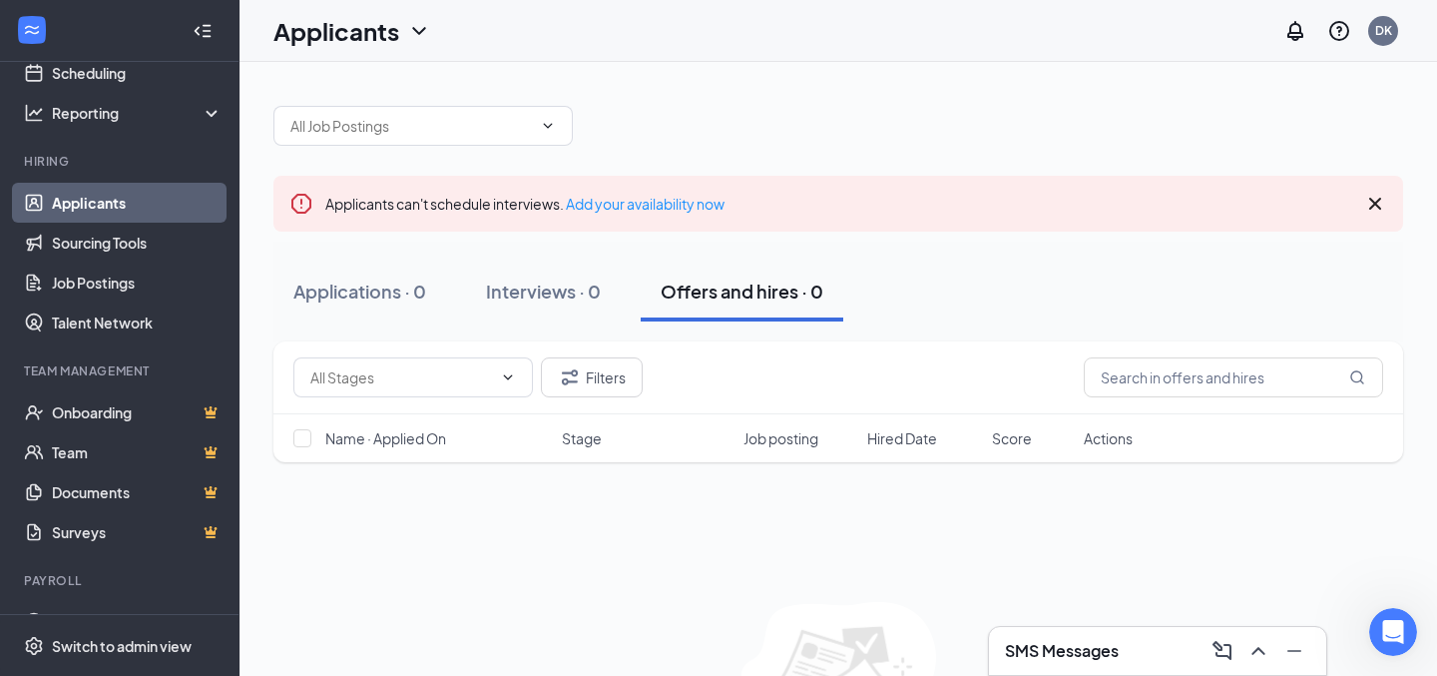
scroll to position [144, 0]
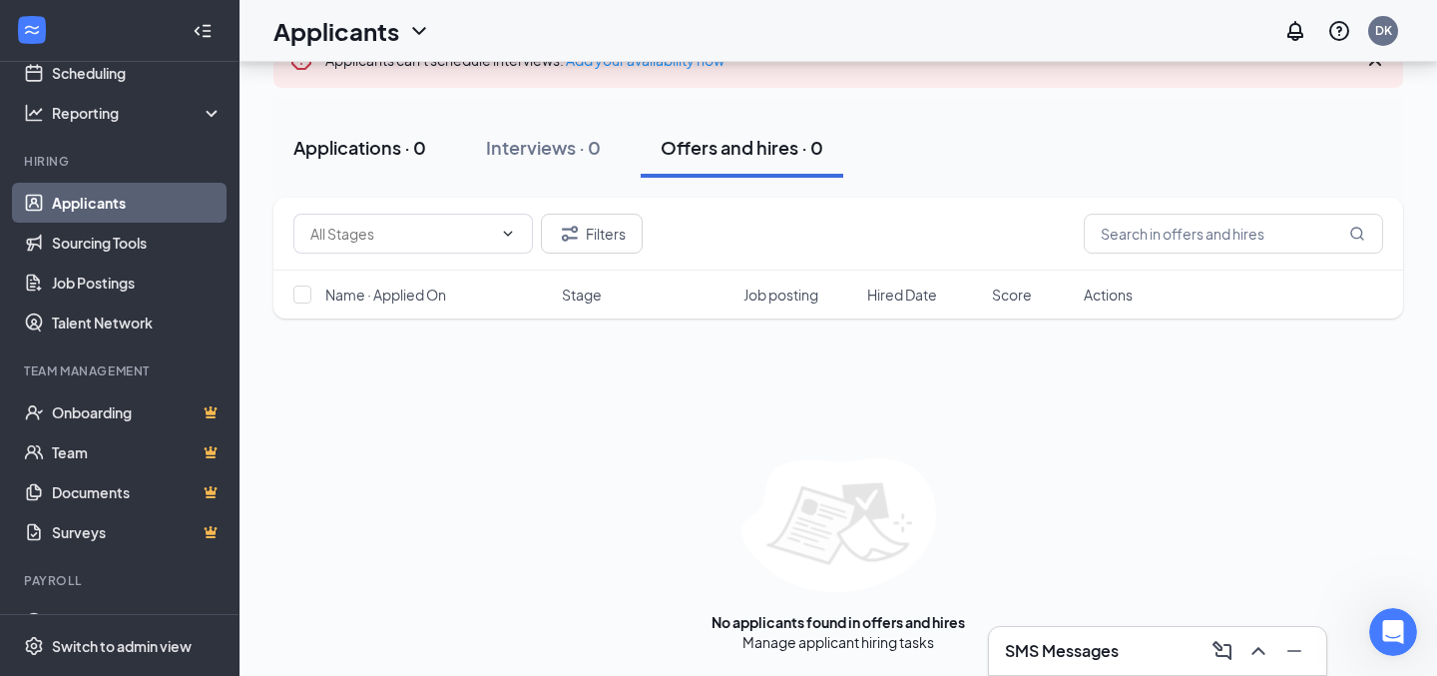
click at [381, 139] on div "Applications · 0" at bounding box center [359, 147] width 133 height 25
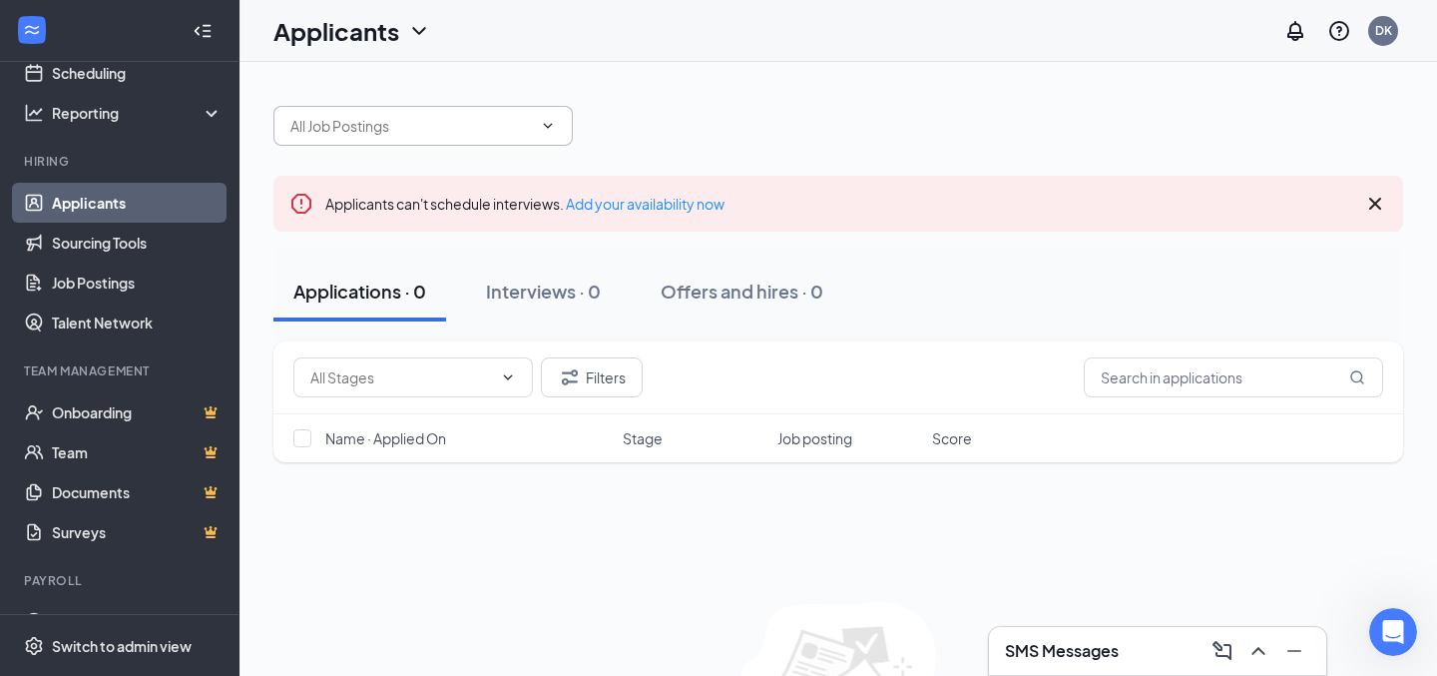
click at [507, 111] on span at bounding box center [422, 126] width 299 height 40
click at [548, 128] on icon "ChevronDown" at bounding box center [548, 126] width 16 height 16
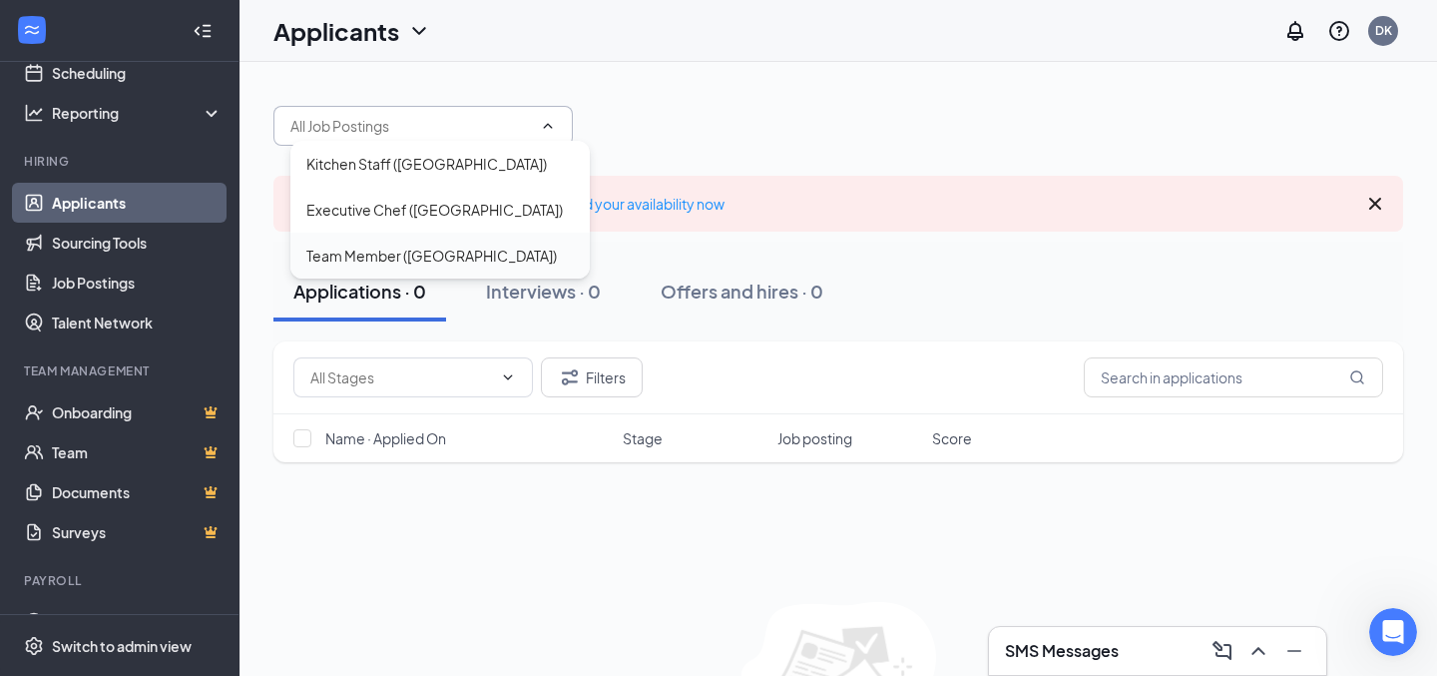
click at [445, 238] on div "Team Member (Los Feliz)" at bounding box center [439, 256] width 299 height 46
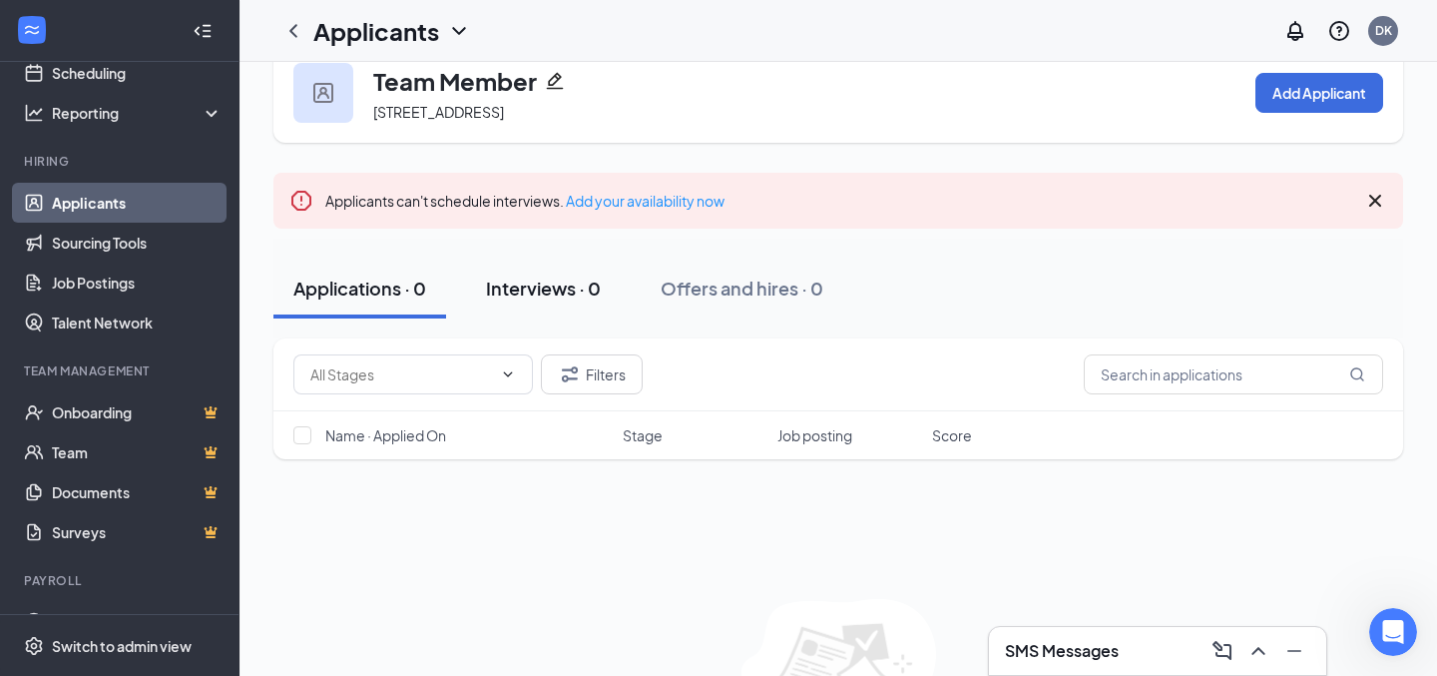
scroll to position [46, 0]
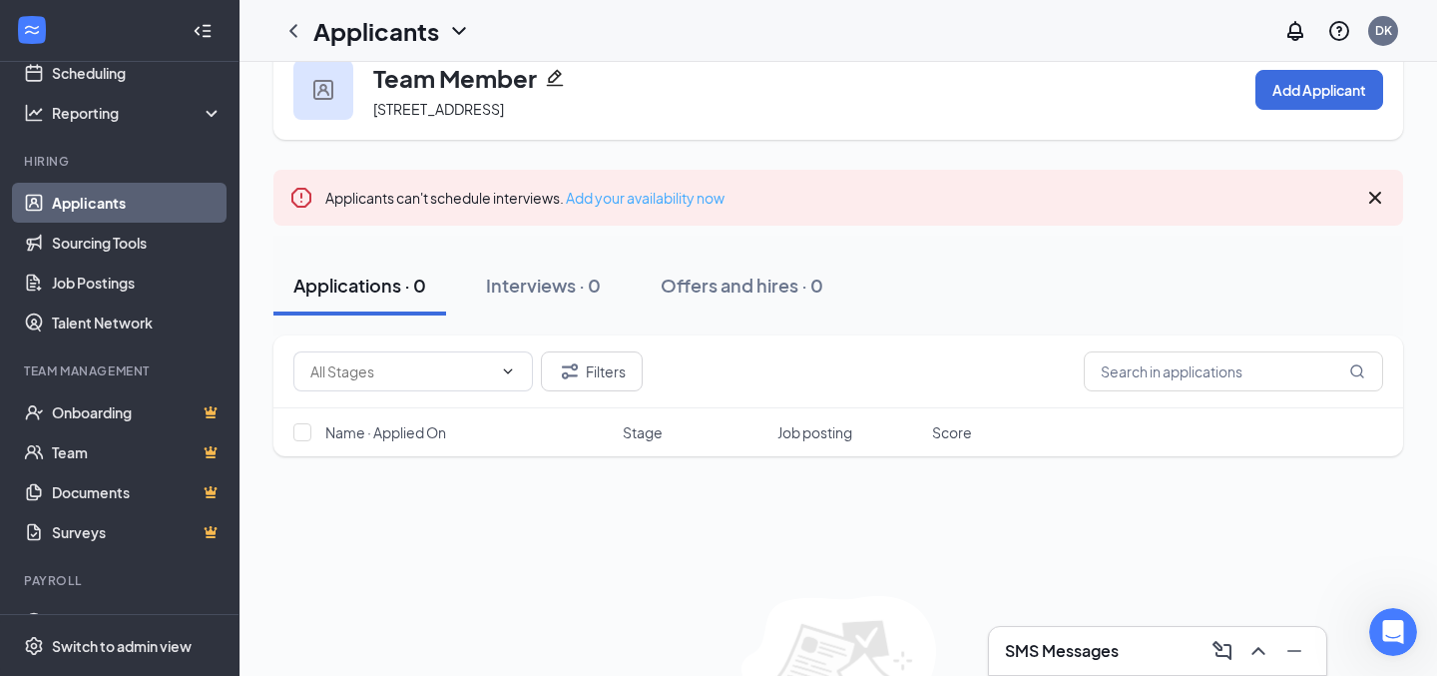
click at [615, 203] on link "Add your availability now" at bounding box center [645, 198] width 159 height 18
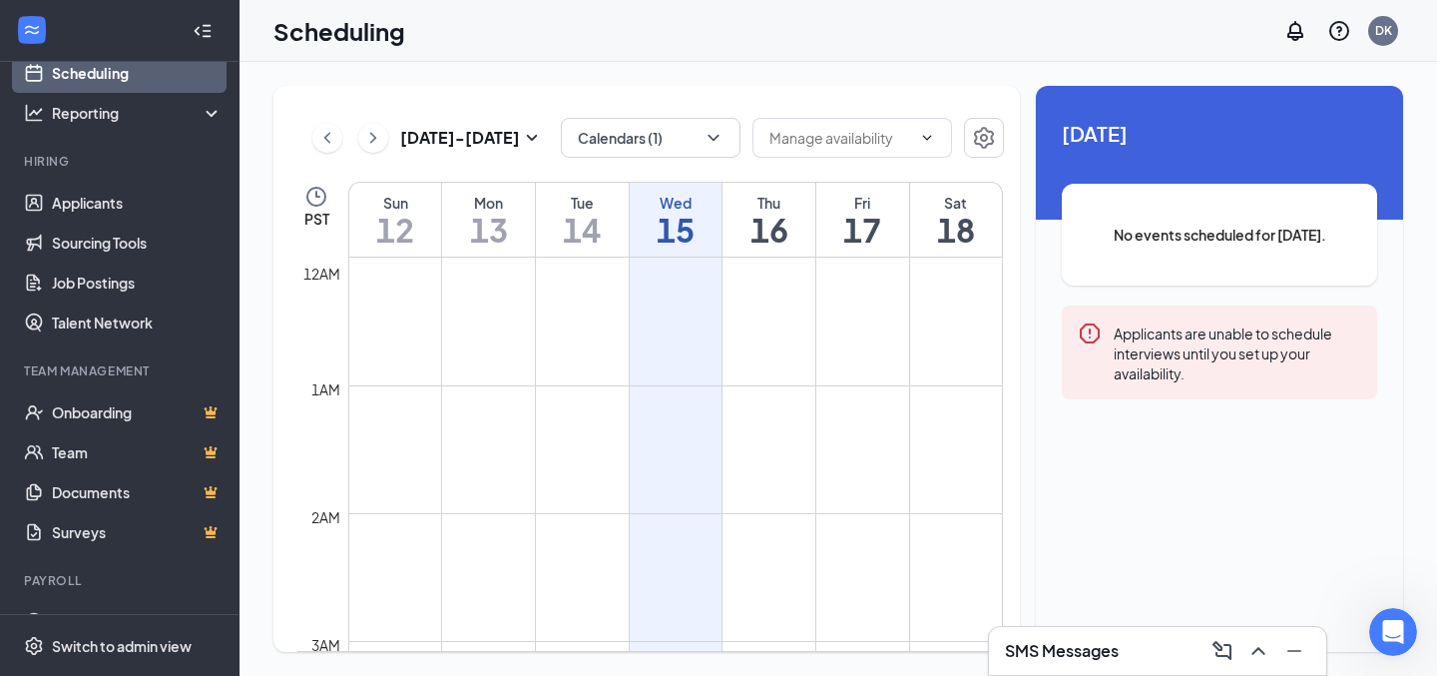
scroll to position [981, 0]
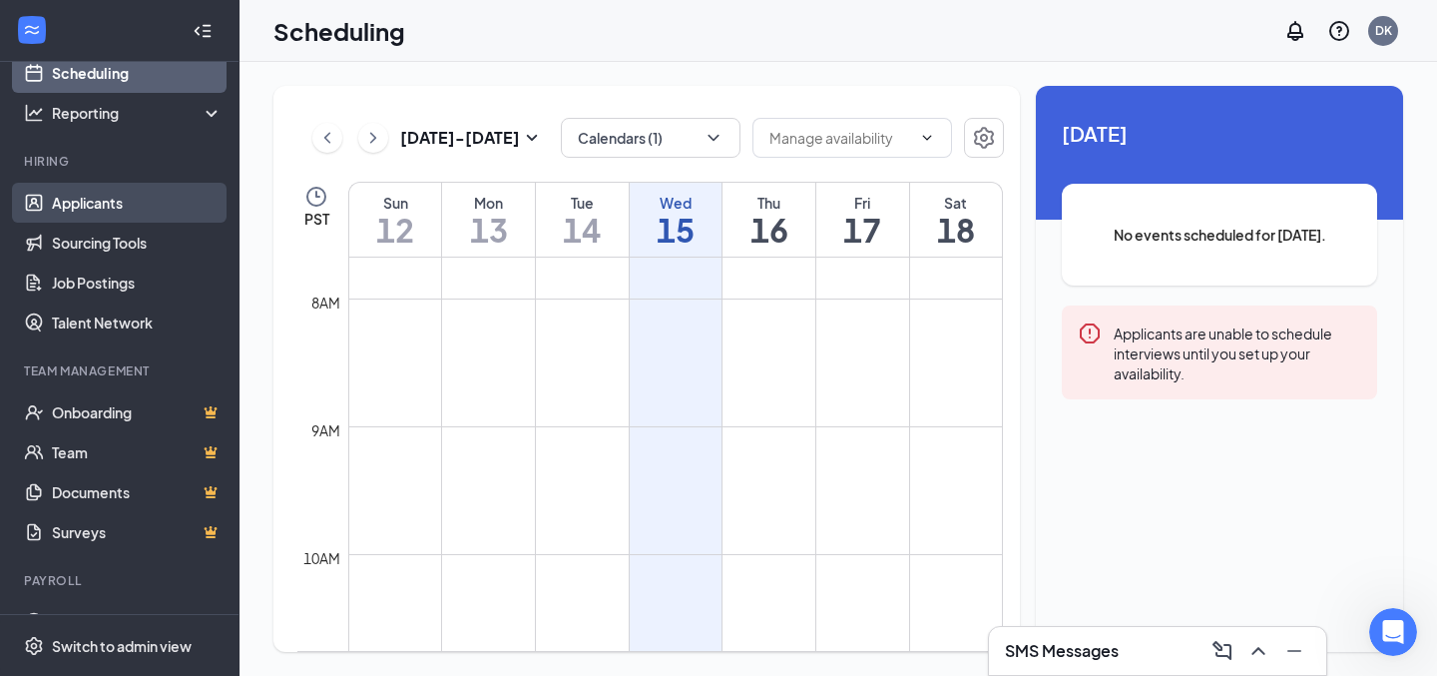
click at [83, 203] on link "Applicants" at bounding box center [137, 203] width 171 height 40
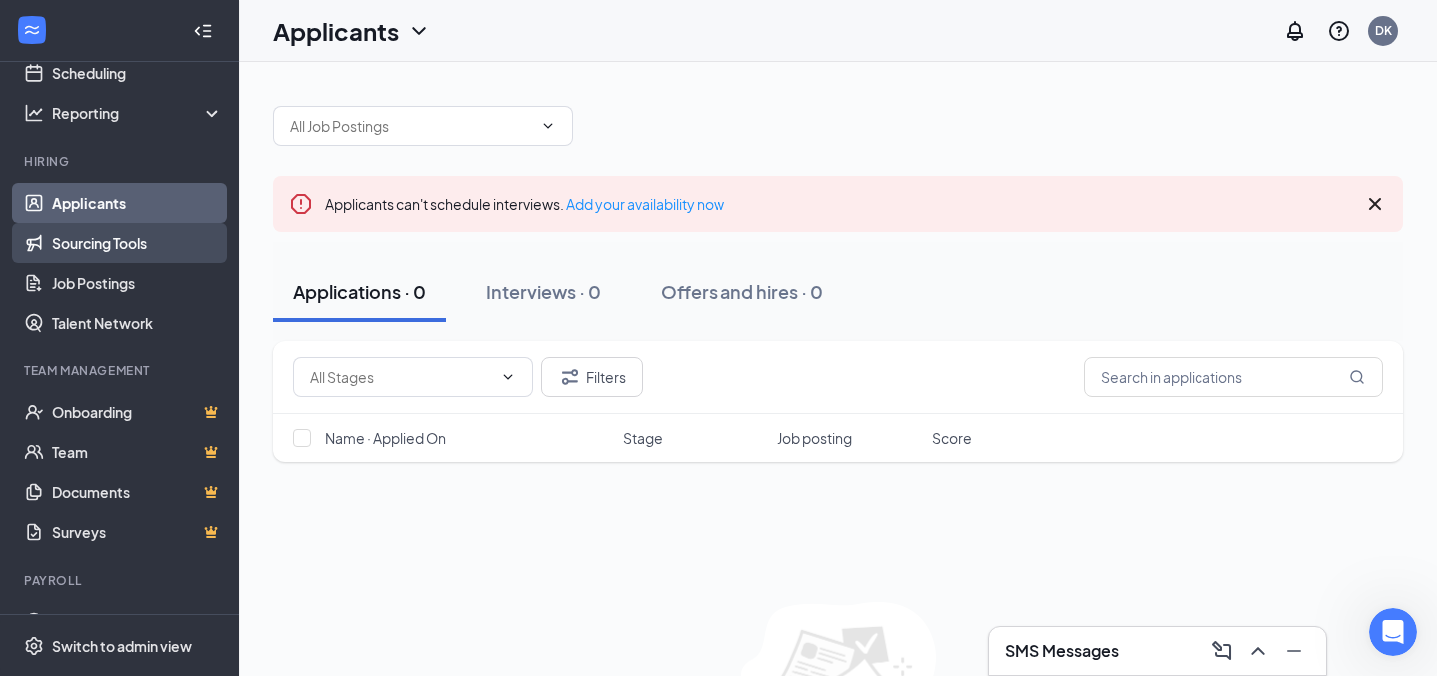
click at [121, 244] on link "Sourcing Tools" at bounding box center [137, 243] width 171 height 40
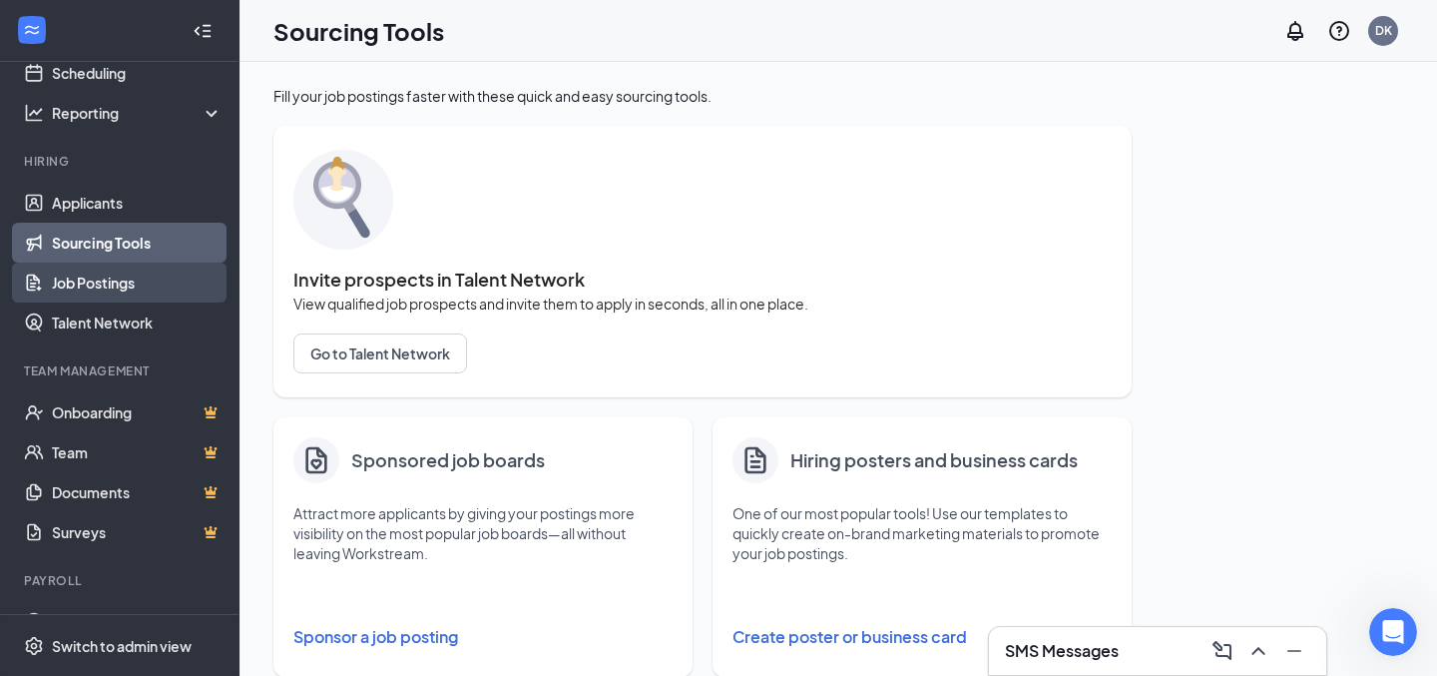
click at [125, 290] on link "Job Postings" at bounding box center [137, 282] width 171 height 40
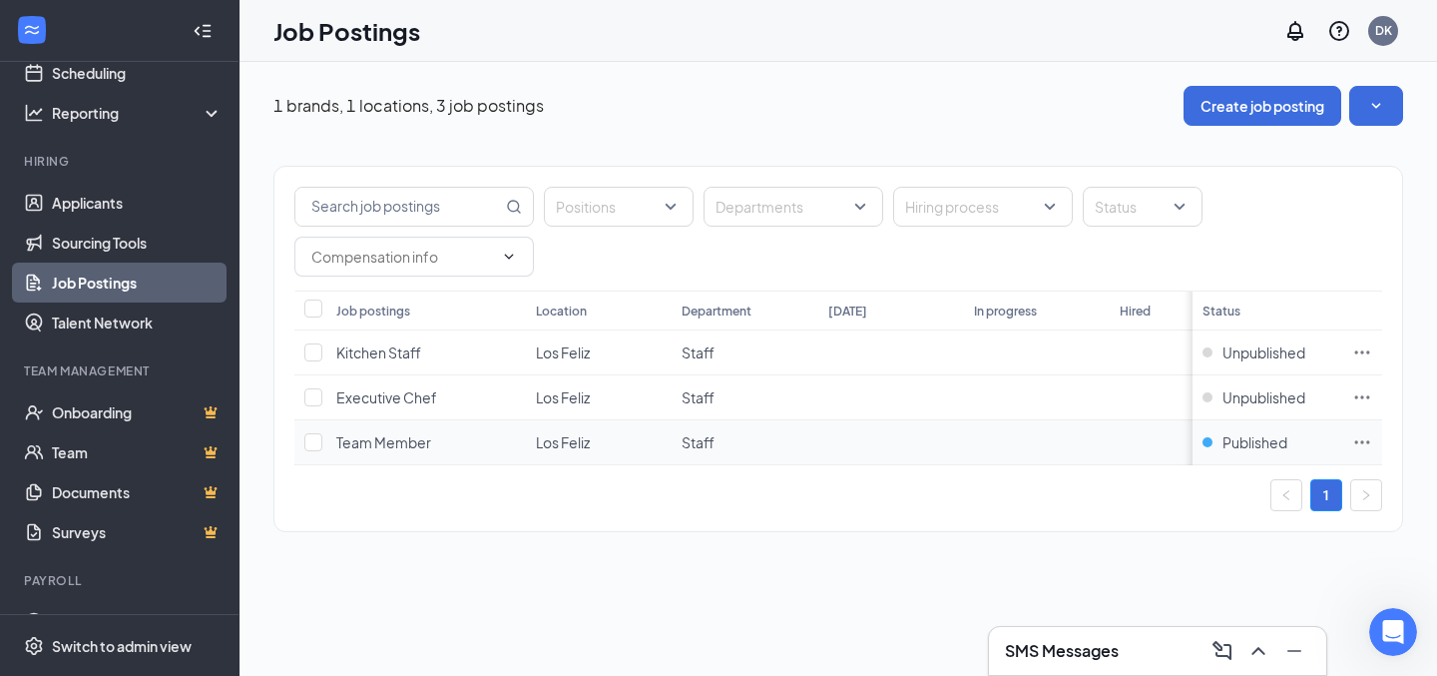
click at [1360, 444] on icon "Ellipses" at bounding box center [1362, 442] width 20 height 20
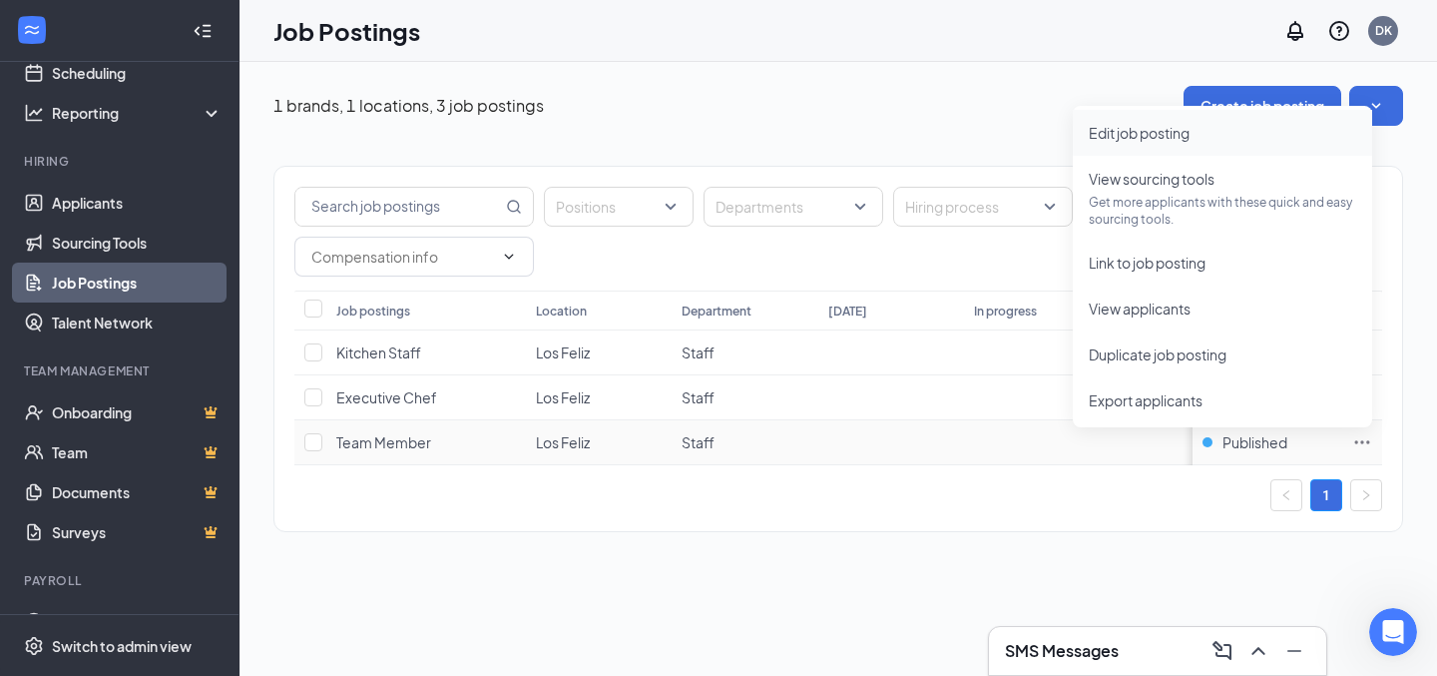
click at [1162, 135] on span "Edit job posting" at bounding box center [1139, 133] width 101 height 18
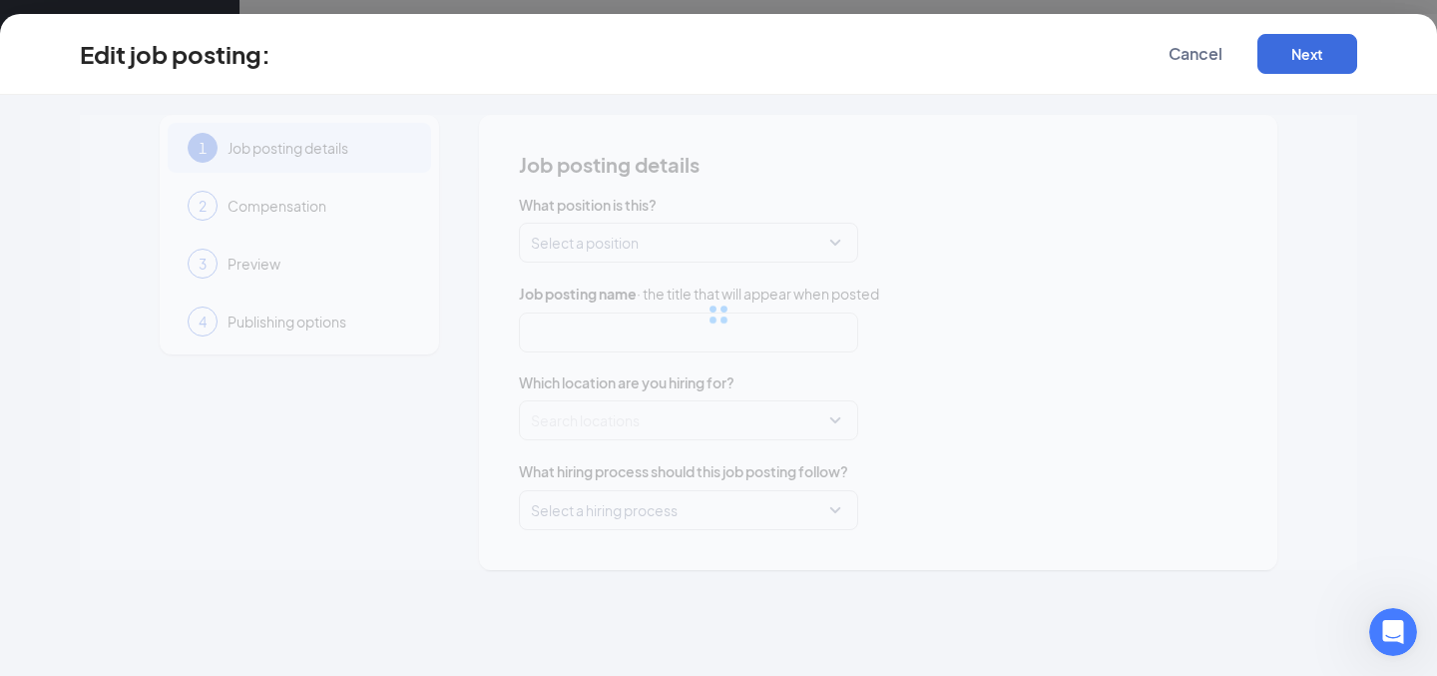
type input "Team Member"
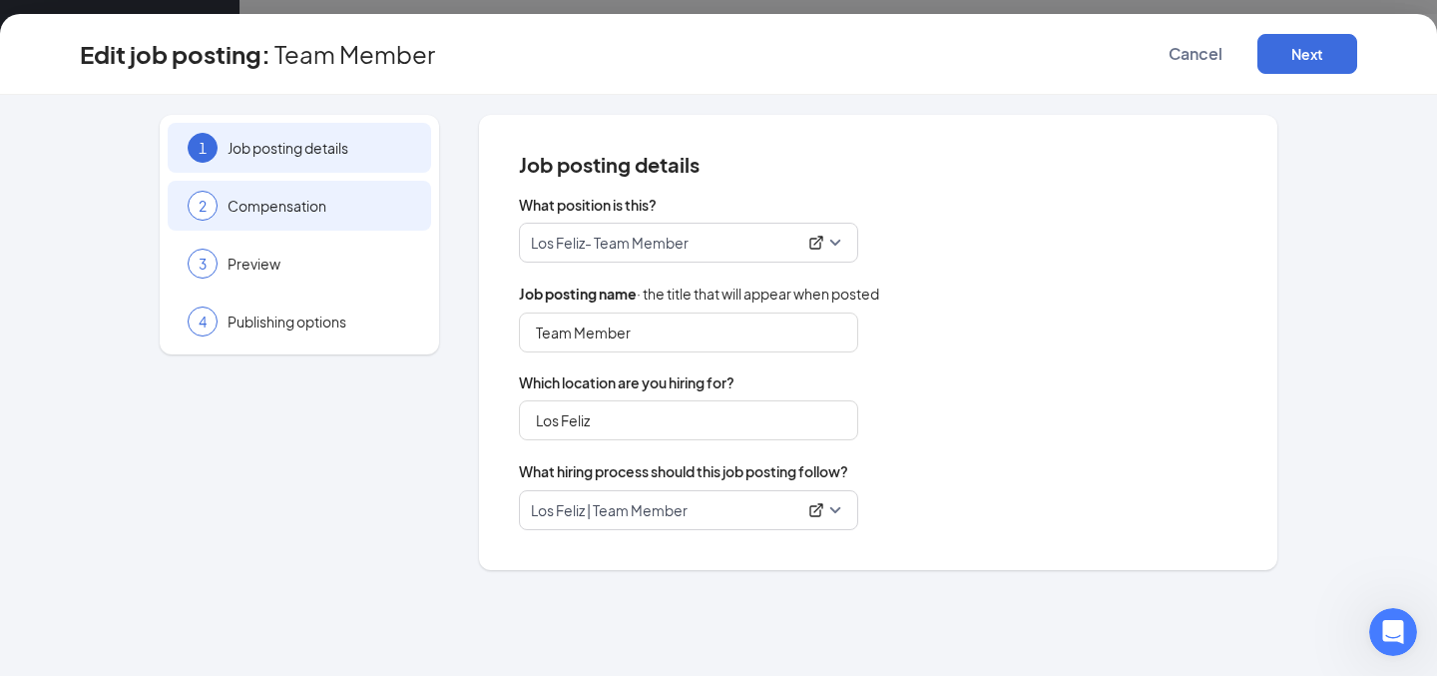
click at [266, 196] on span "Compensation" at bounding box center [320, 206] width 184 height 20
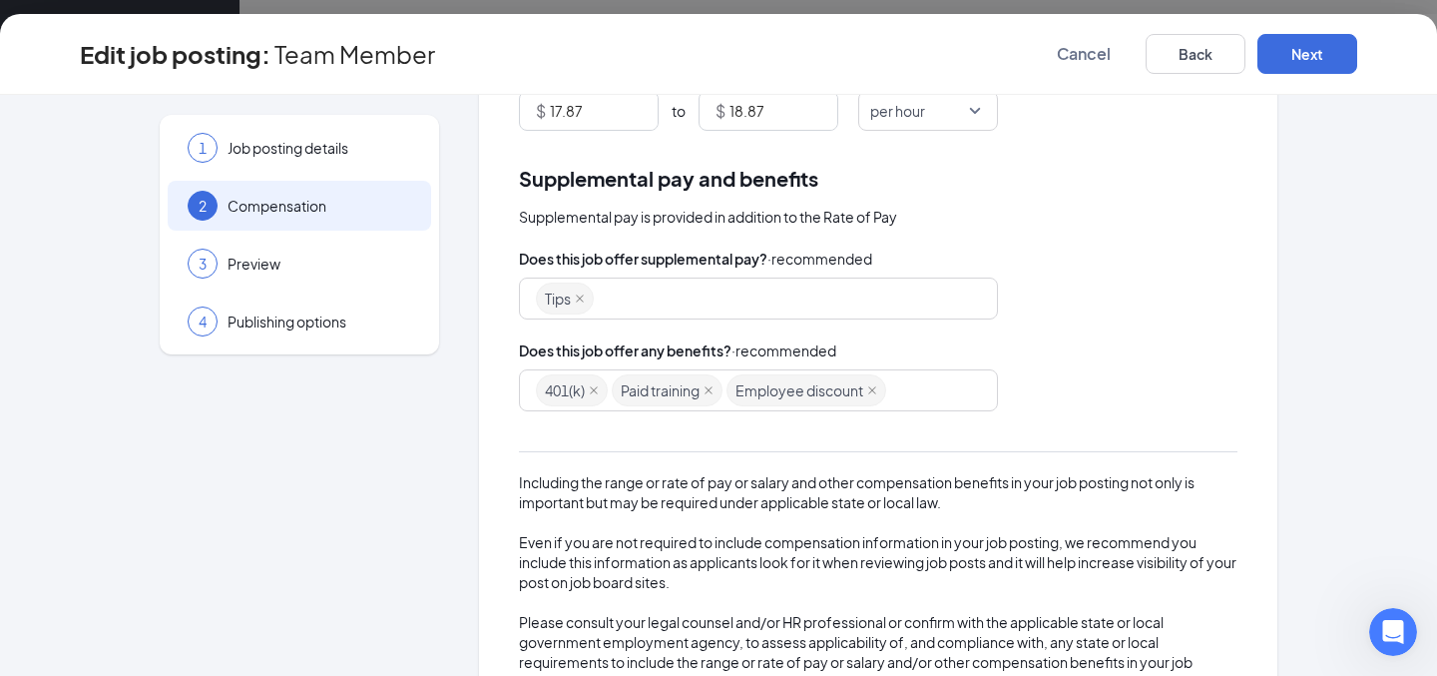
scroll to position [292, 0]
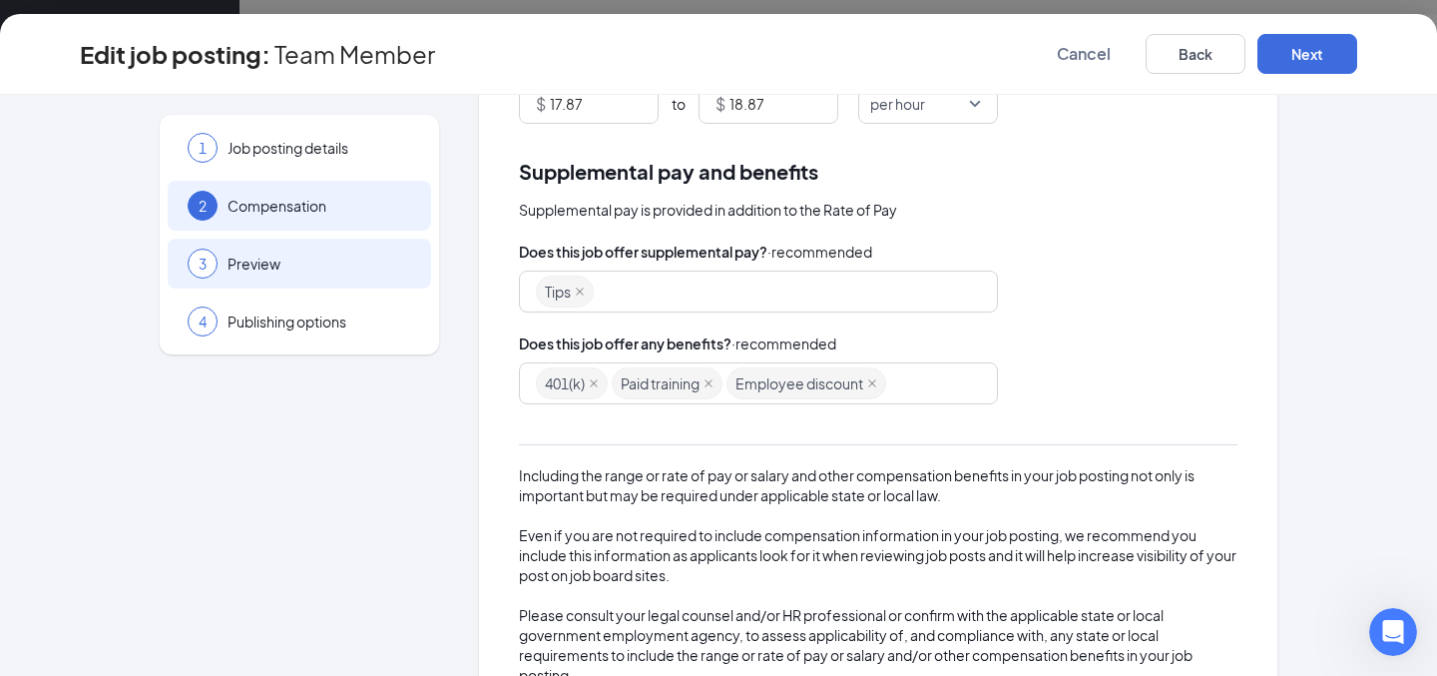
click at [275, 253] on span "Preview" at bounding box center [320, 263] width 184 height 20
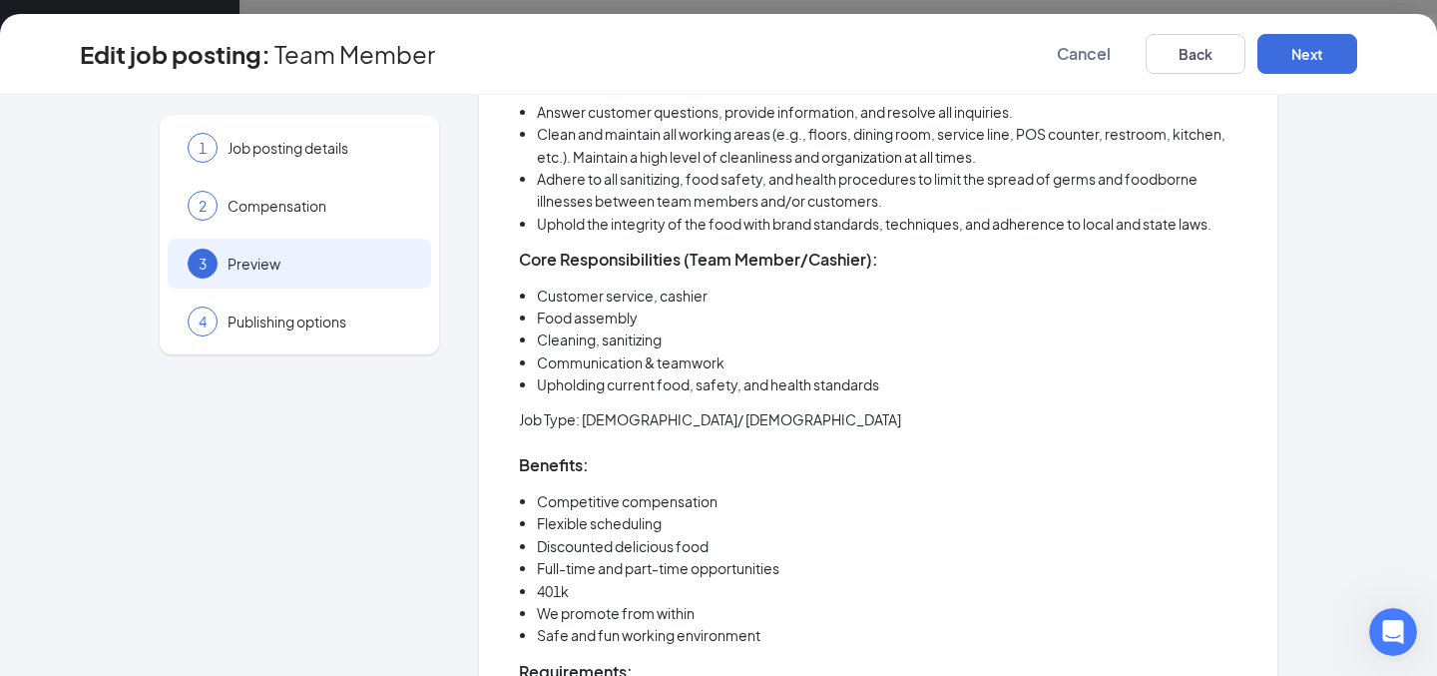
scroll to position [923, 0]
click at [629, 317] on li "Food assembly" at bounding box center [887, 315] width 701 height 22
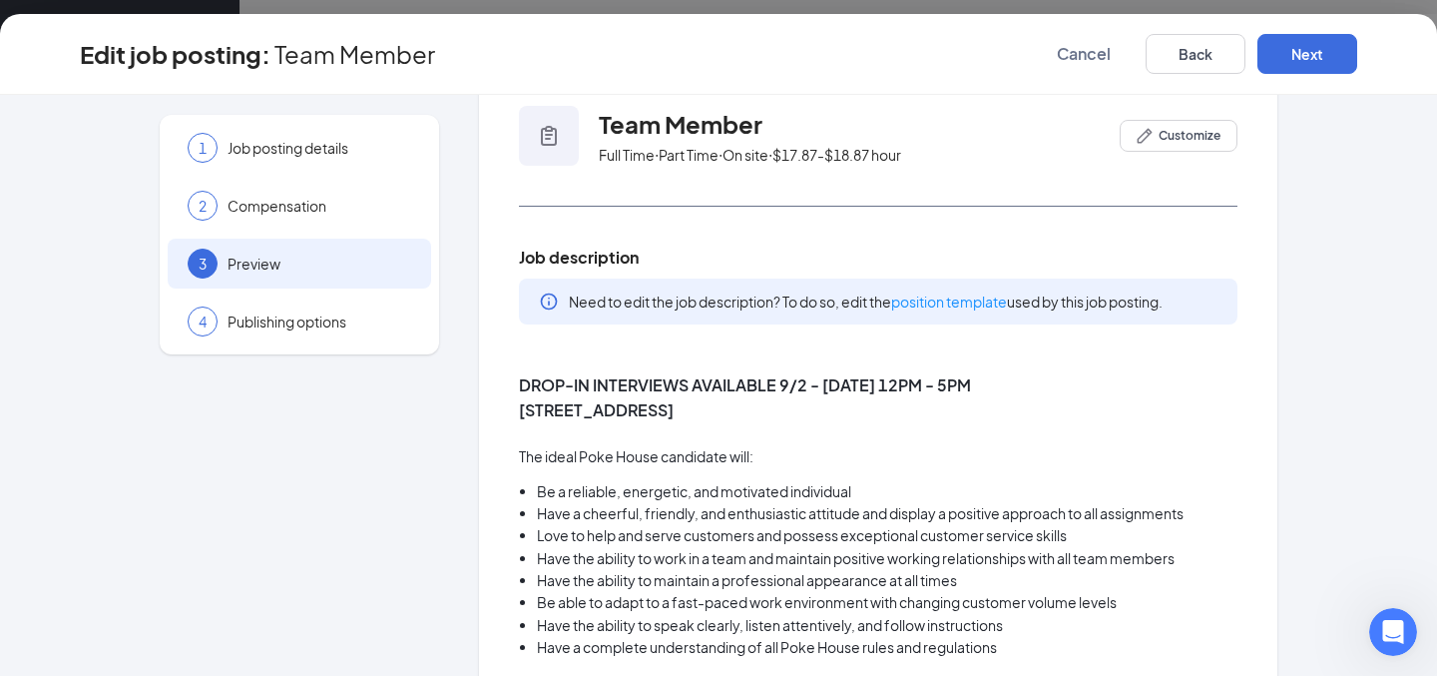
scroll to position [68, 0]
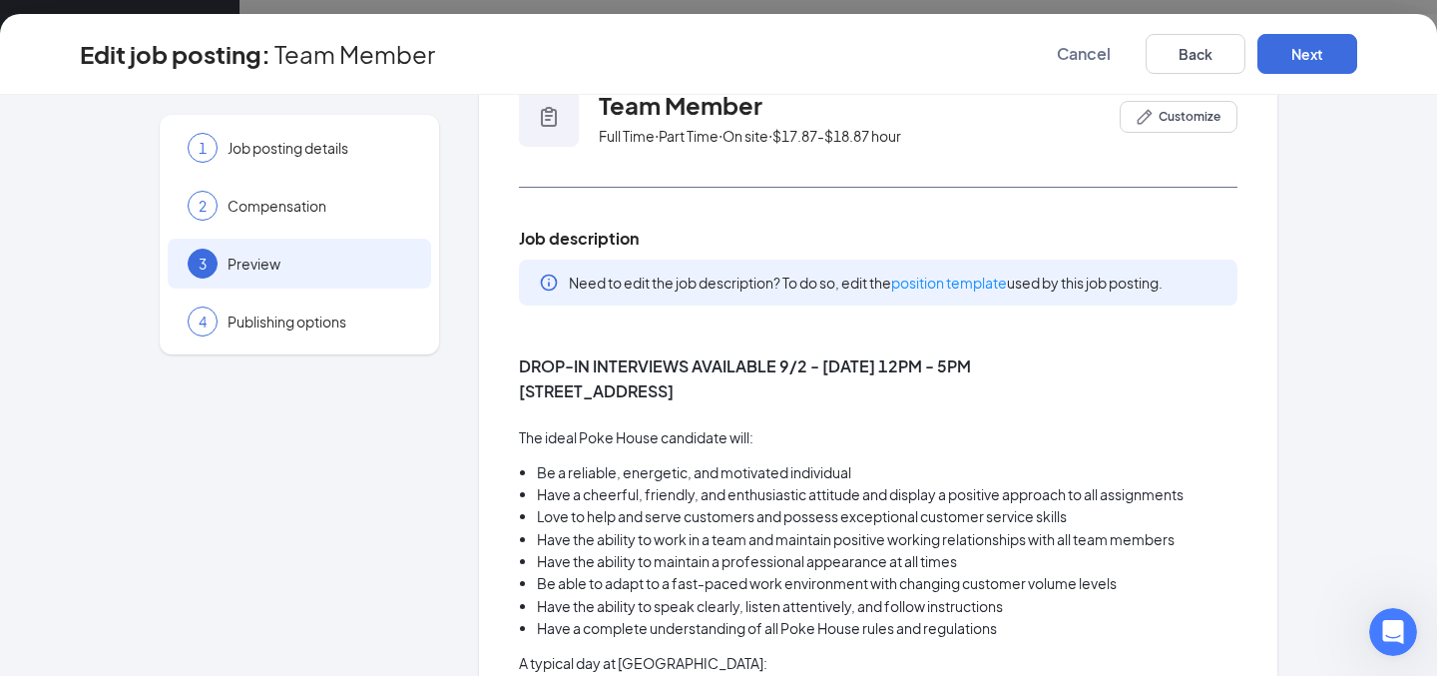
click at [646, 371] on strong "DROP-IN INTERVIEWS AVAILABLE 9/2 - 9/5, 12PM - 5PM" at bounding box center [745, 365] width 452 height 21
click at [1165, 116] on span "Customize" at bounding box center [1190, 117] width 62 height 18
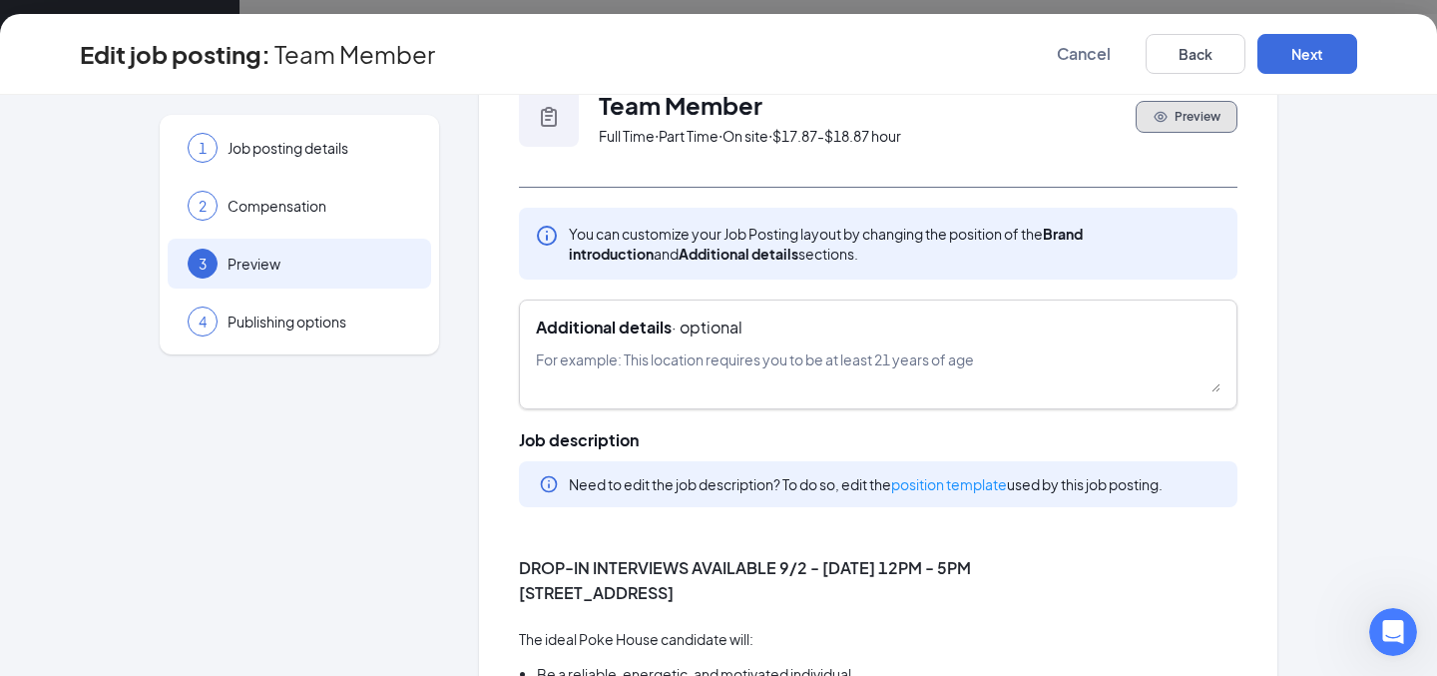
scroll to position [168, 0]
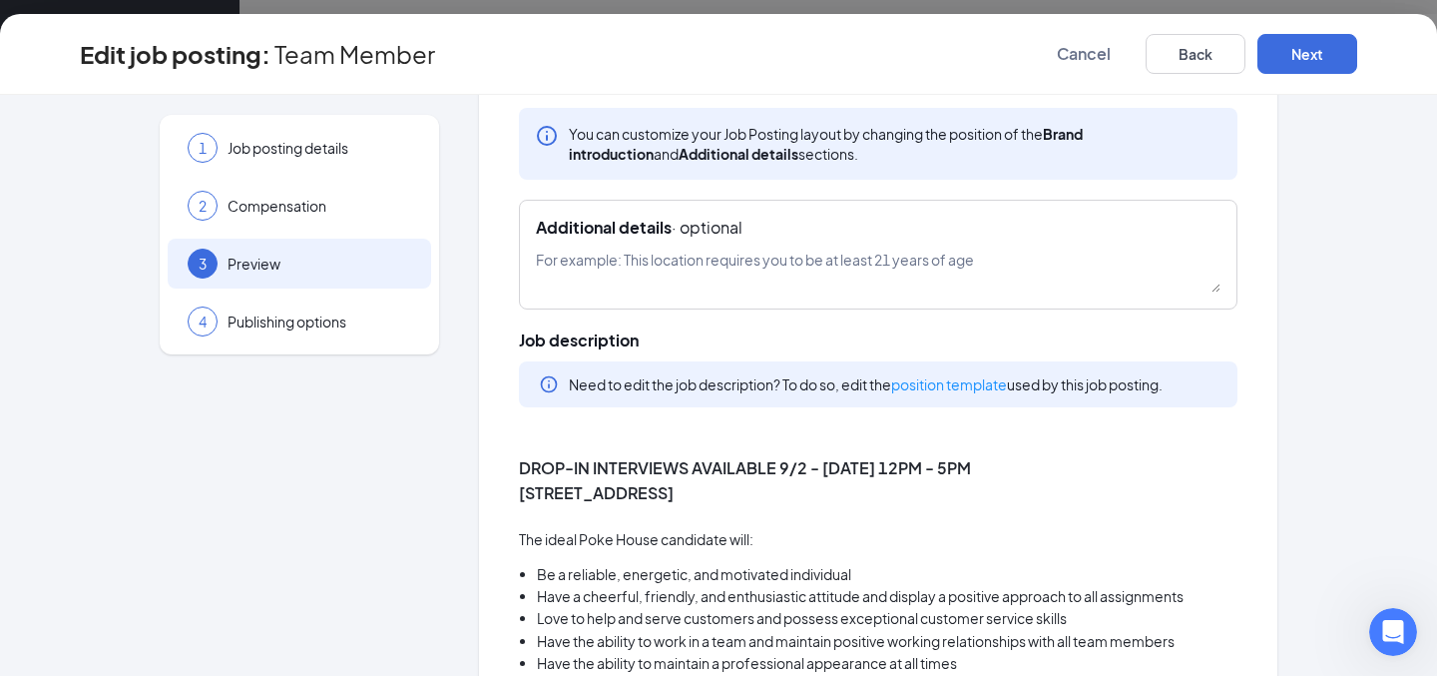
drag, startPoint x: 973, startPoint y: 493, endPoint x: 924, endPoint y: 497, distance: 49.1
click at [924, 497] on p "2919 LOS FELIZ BLVD SPC E, LOS ANGELES, CA 90039" at bounding box center [878, 493] width 718 height 26
drag, startPoint x: 934, startPoint y: 492, endPoint x: 571, endPoint y: 462, distance: 364.5
click at [571, 462] on strong "DROP-IN INTERVIEWS AVAILABLE 9/2 - 9/5, 12PM - 5PM" at bounding box center [745, 467] width 452 height 21
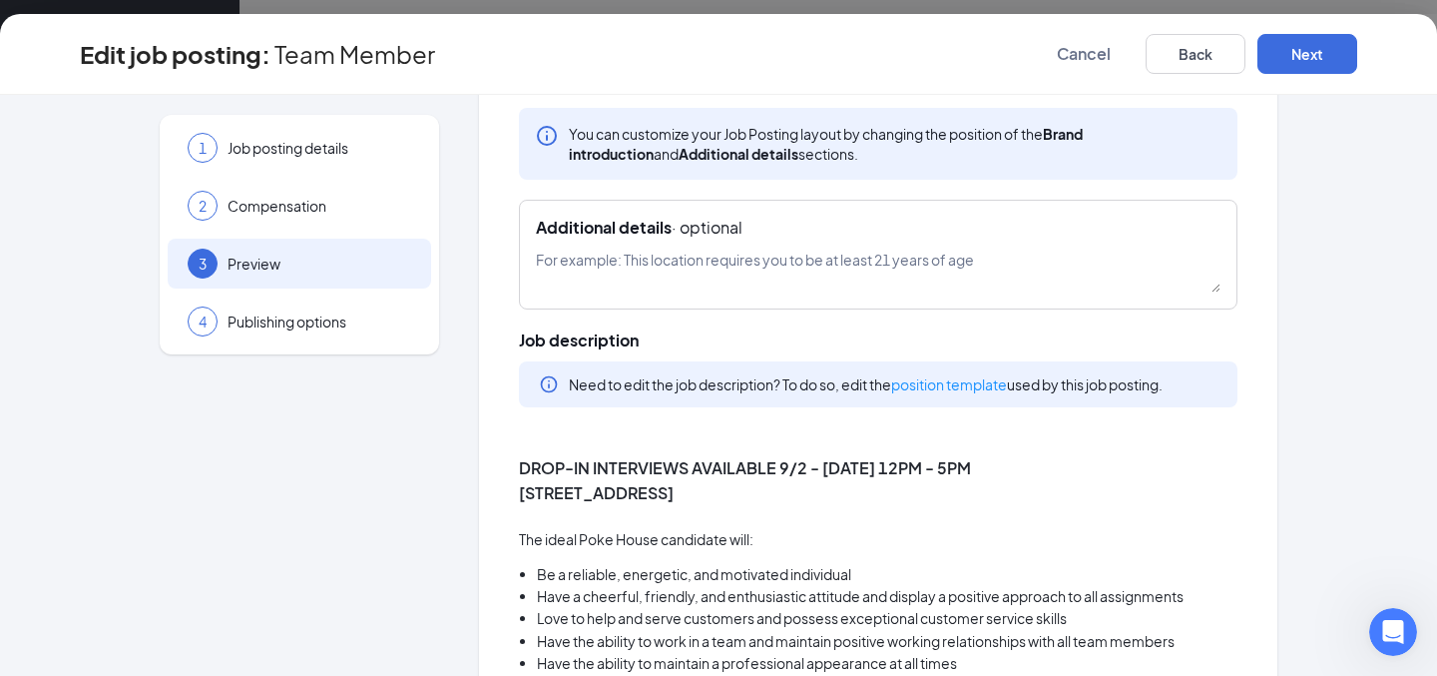
click at [571, 462] on strong "DROP-IN INTERVIEWS AVAILABLE 9/2 - 9/5, 12PM - 5PM" at bounding box center [745, 467] width 452 height 21
click at [1080, 70] on button "Cancel" at bounding box center [1084, 54] width 100 height 40
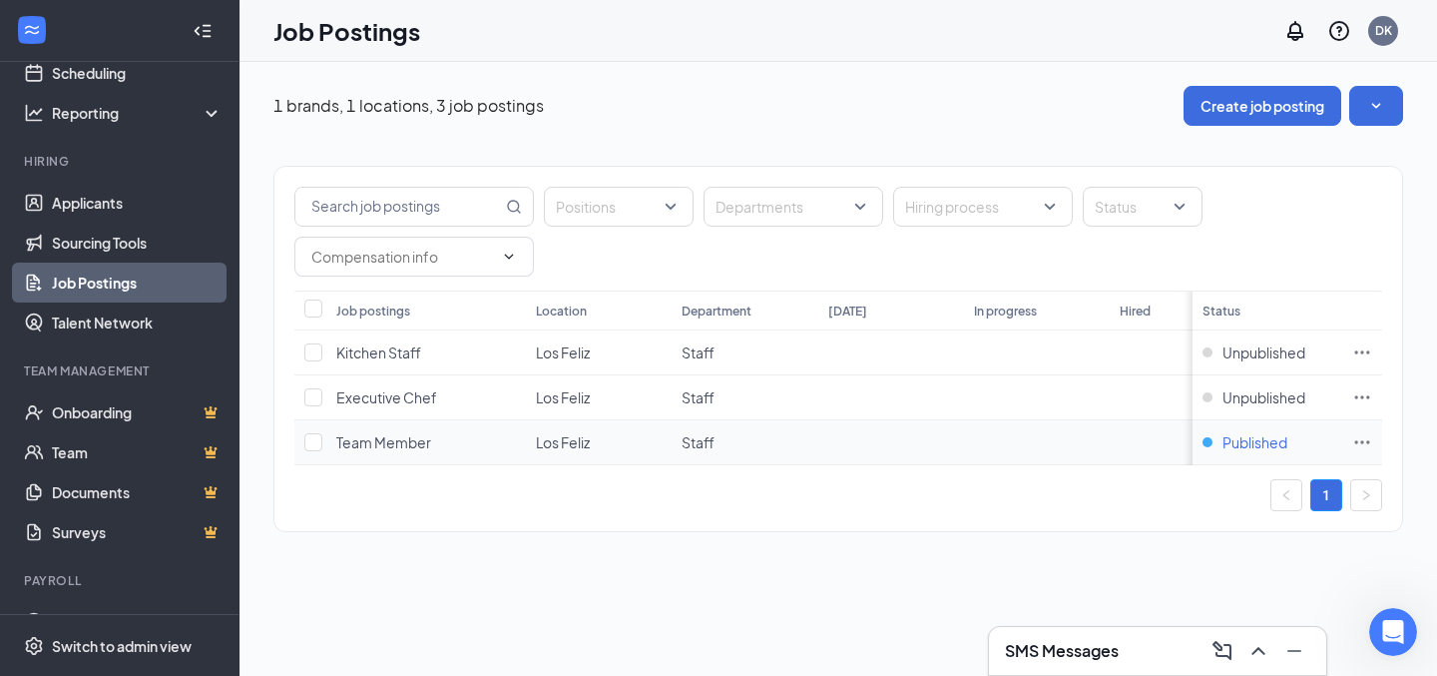
click at [1274, 443] on span "Published" at bounding box center [1254, 442] width 65 height 20
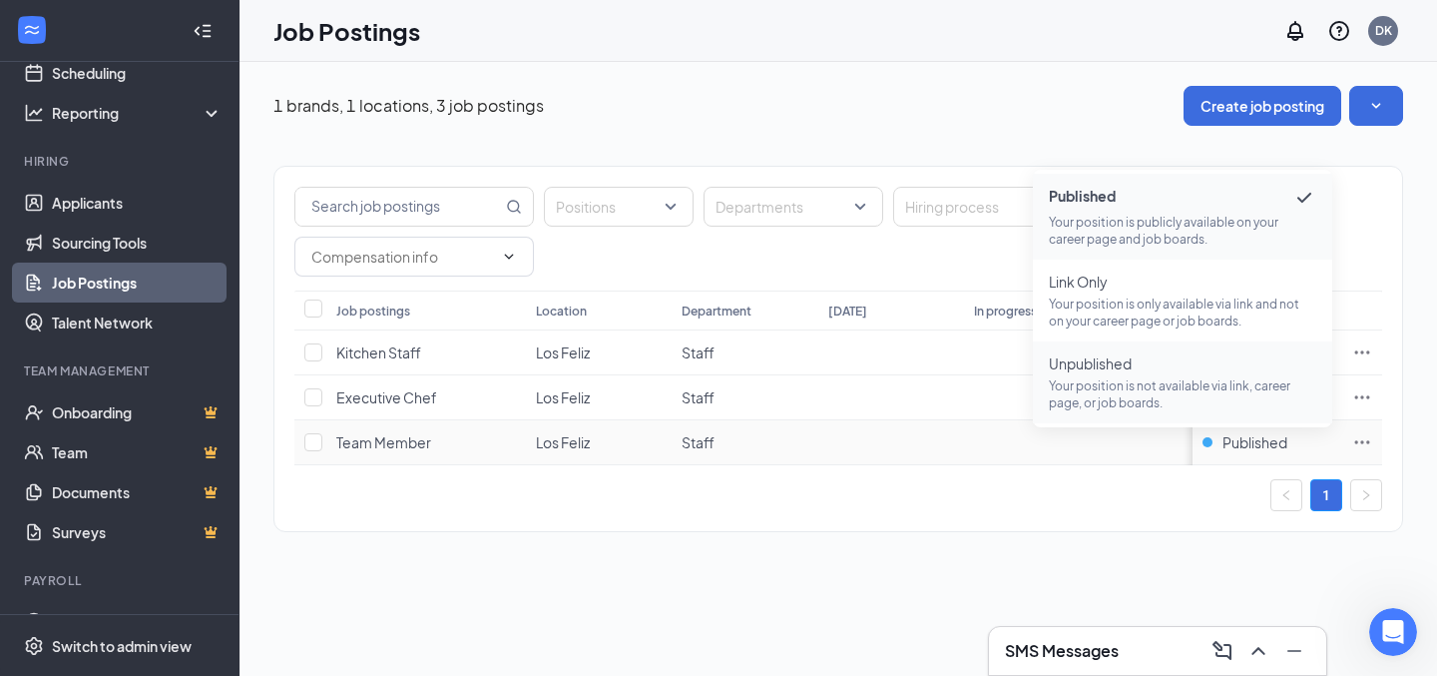
click at [1173, 369] on span "Unpublished" at bounding box center [1182, 363] width 267 height 20
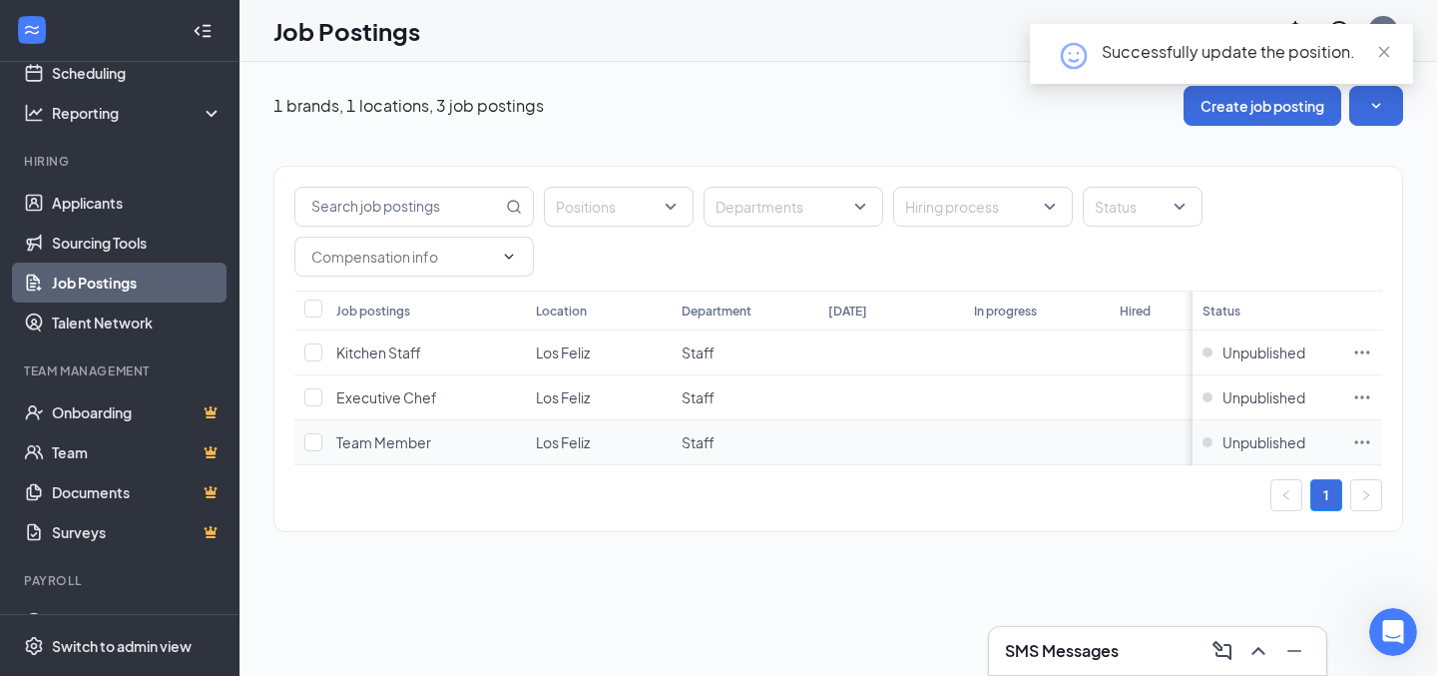
click at [1366, 443] on icon "Ellipses" at bounding box center [1362, 442] width 20 height 20
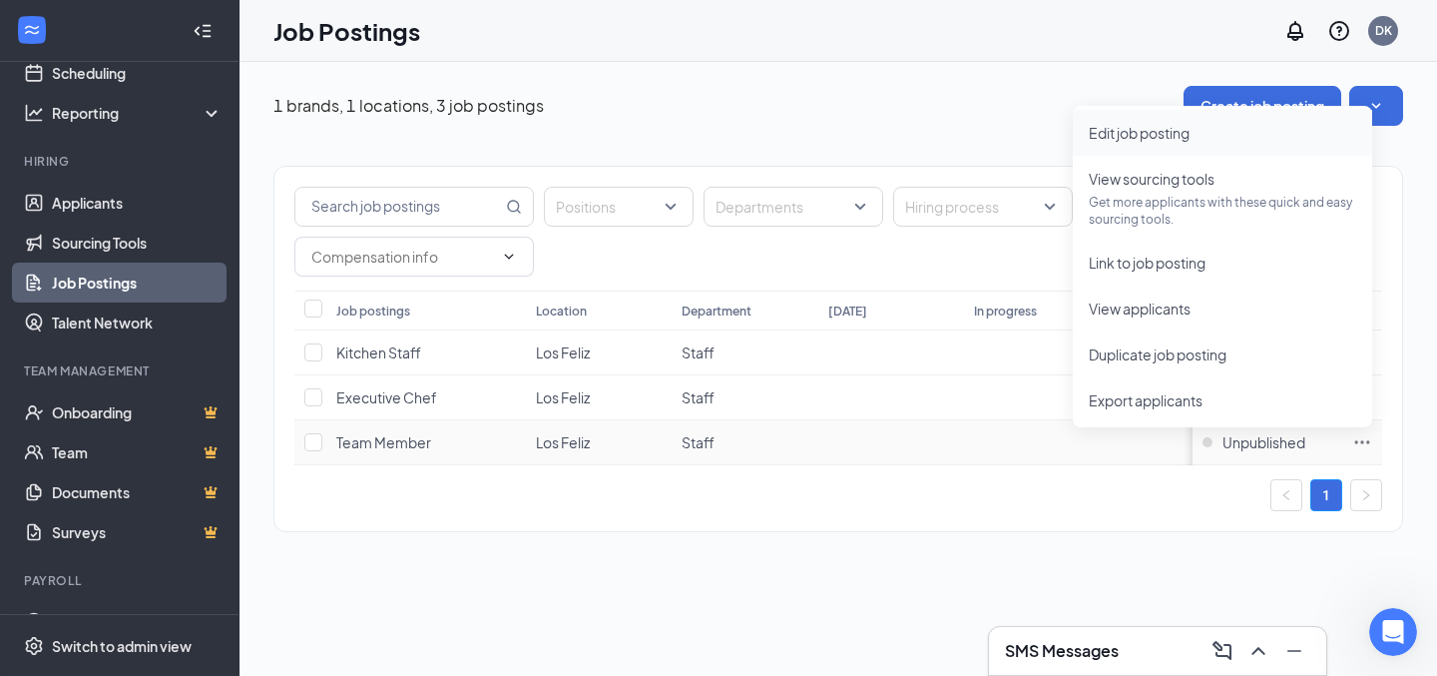
click at [1173, 142] on span "Edit job posting" at bounding box center [1222, 133] width 267 height 22
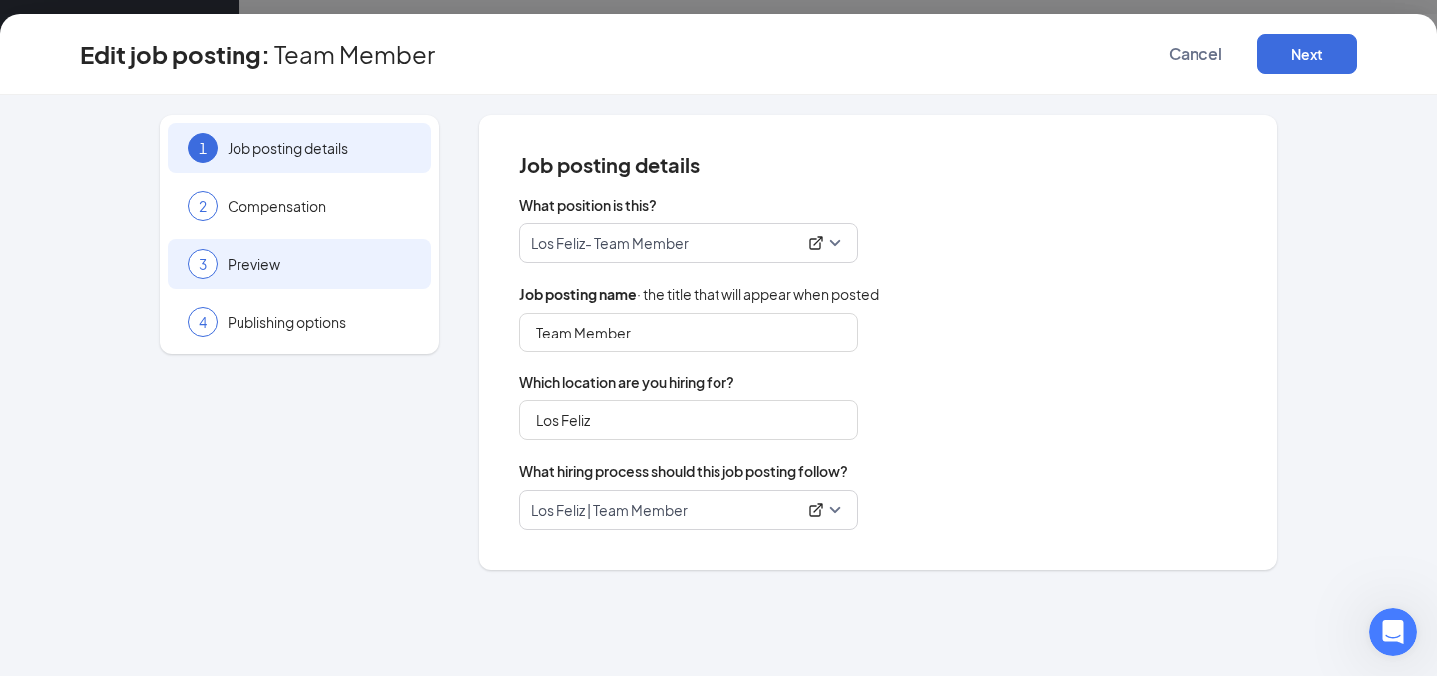
click at [264, 274] on div "3 Preview" at bounding box center [299, 263] width 263 height 50
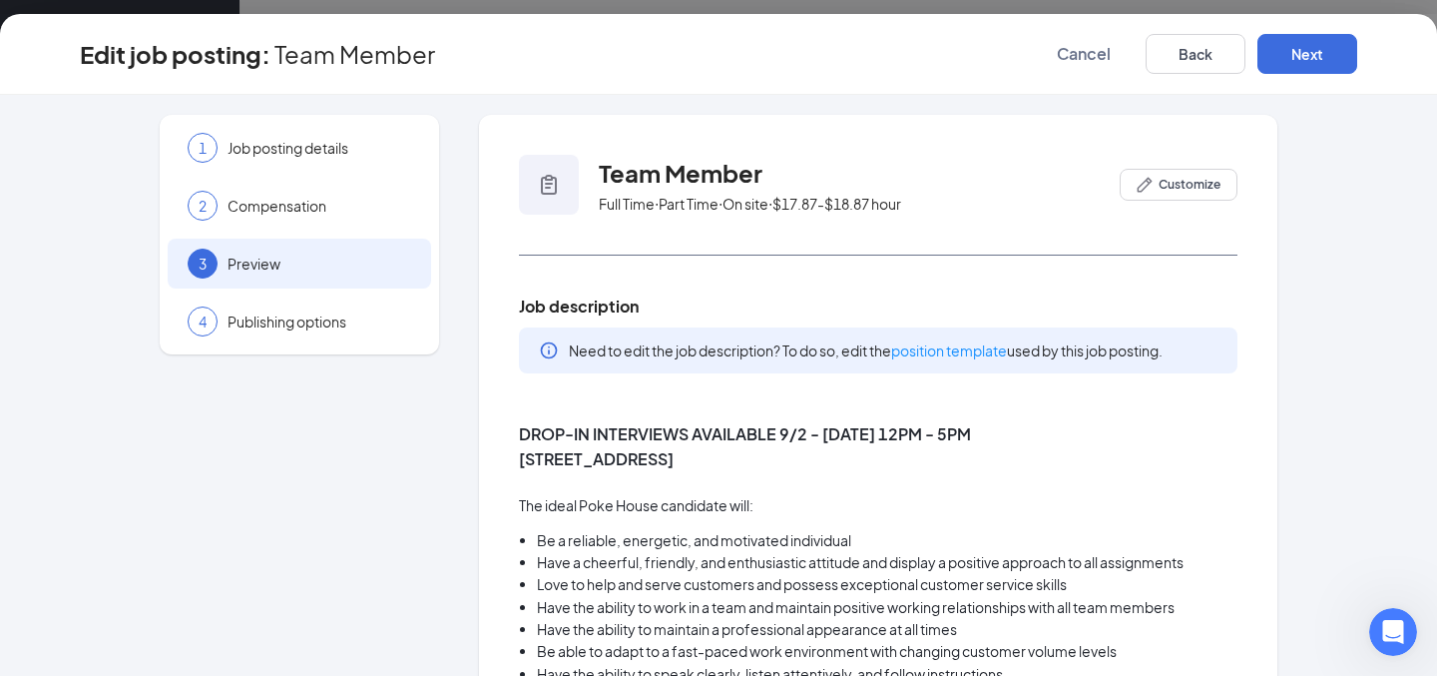
click at [557, 181] on icon "Clipboard" at bounding box center [549, 185] width 24 height 24
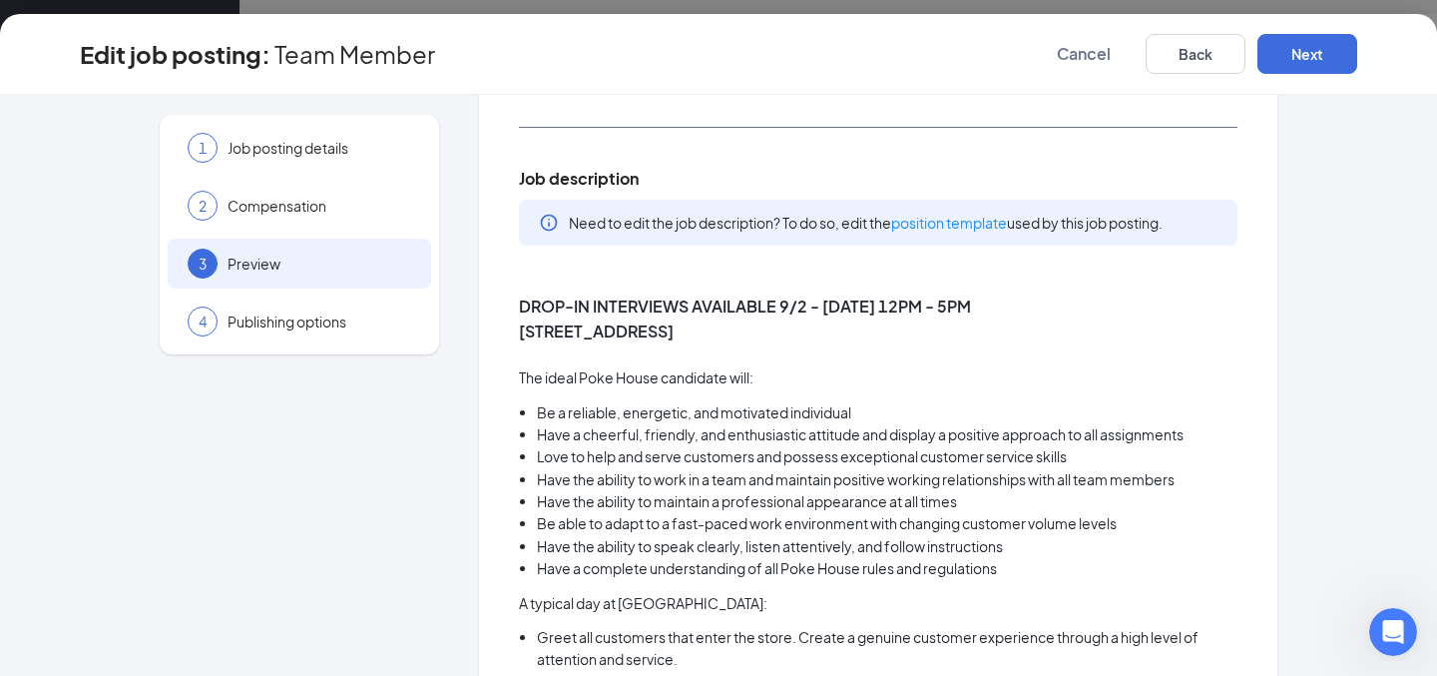
scroll to position [135, 0]
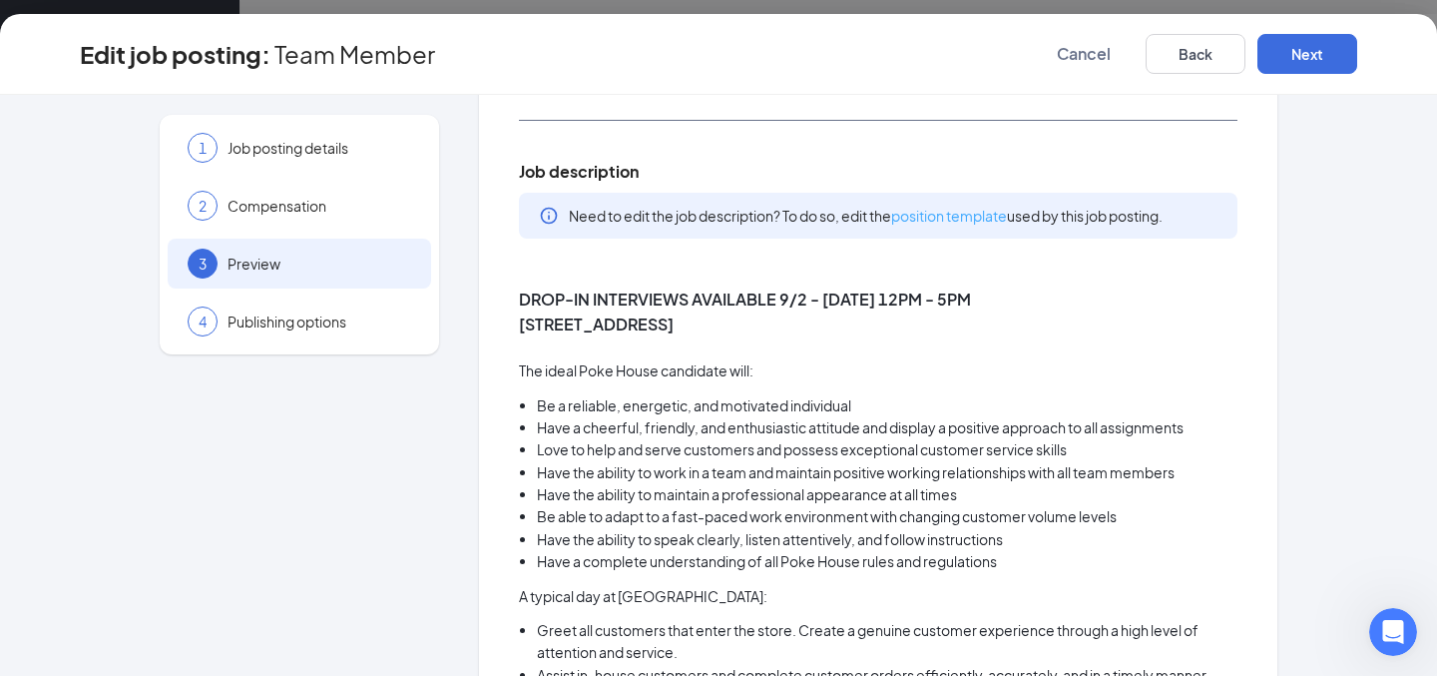
click at [969, 216] on link "position template" at bounding box center [949, 216] width 116 height 18
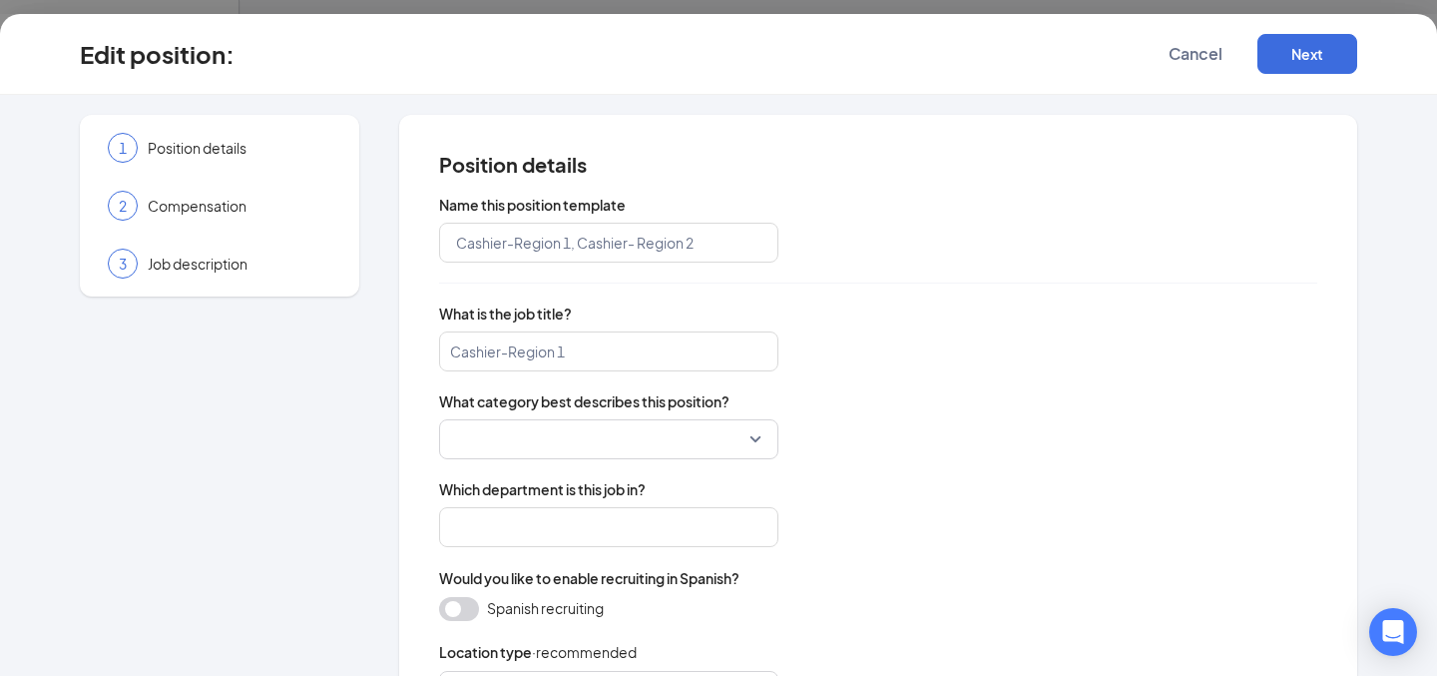
type input "Los Feliz- Team Member"
type input "Team Member"
type input "Staff"
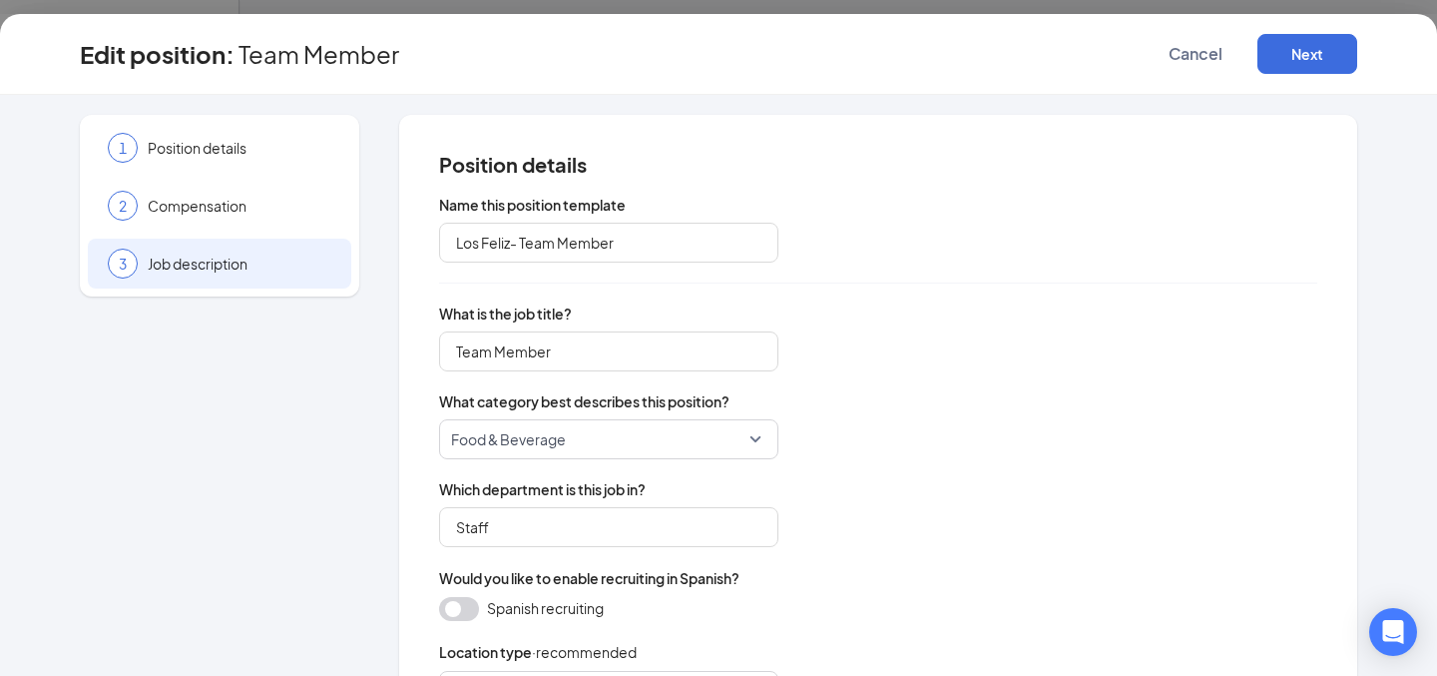
click at [208, 250] on div "3 Job description" at bounding box center [219, 263] width 263 height 50
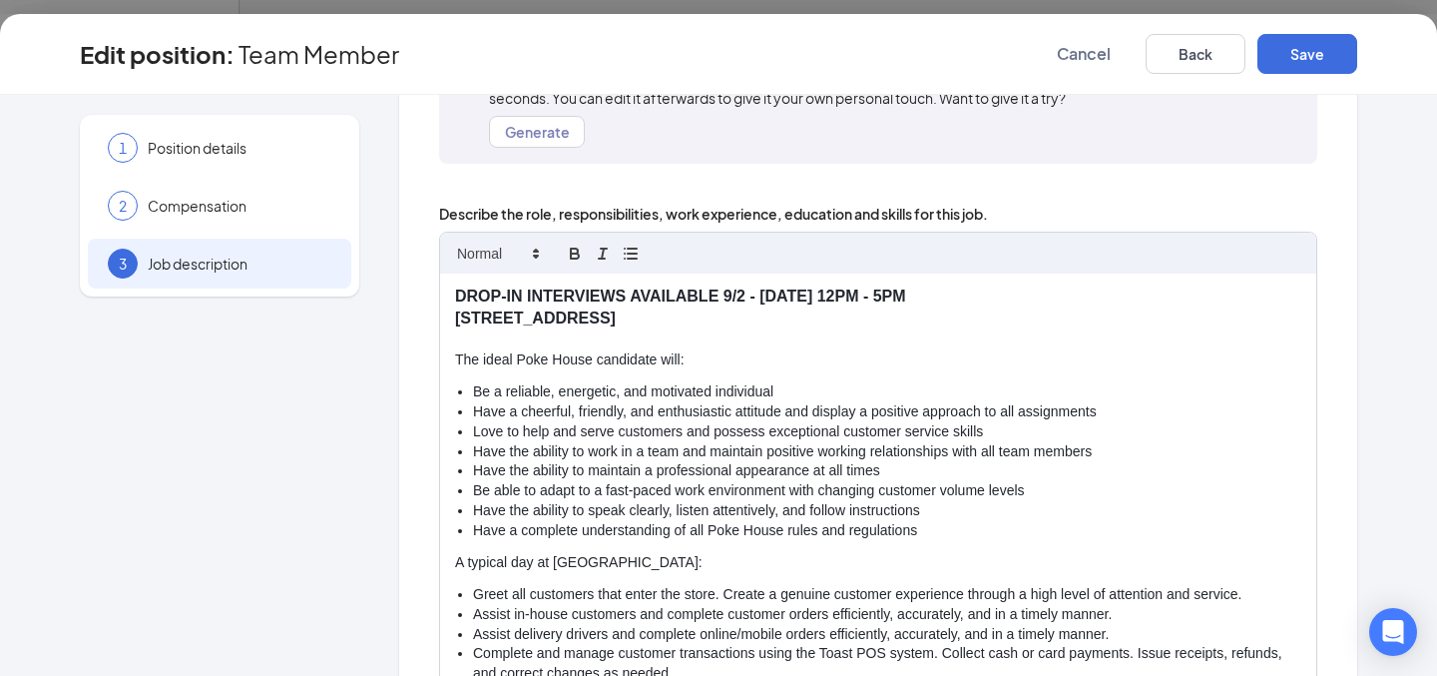
scroll to position [212, 0]
click at [890, 313] on p "[STREET_ADDRESS]" at bounding box center [878, 319] width 846 height 23
drag, startPoint x: 881, startPoint y: 313, endPoint x: 492, endPoint y: 269, distance: 391.6
click at [493, 270] on div "DROP-IN INTERVIEWS AVAILABLE 9/2 - 9/5, 12PM - 5PM 2919 LOS FELIZ BLVD SPC E, L…" at bounding box center [878, 482] width 878 height 499
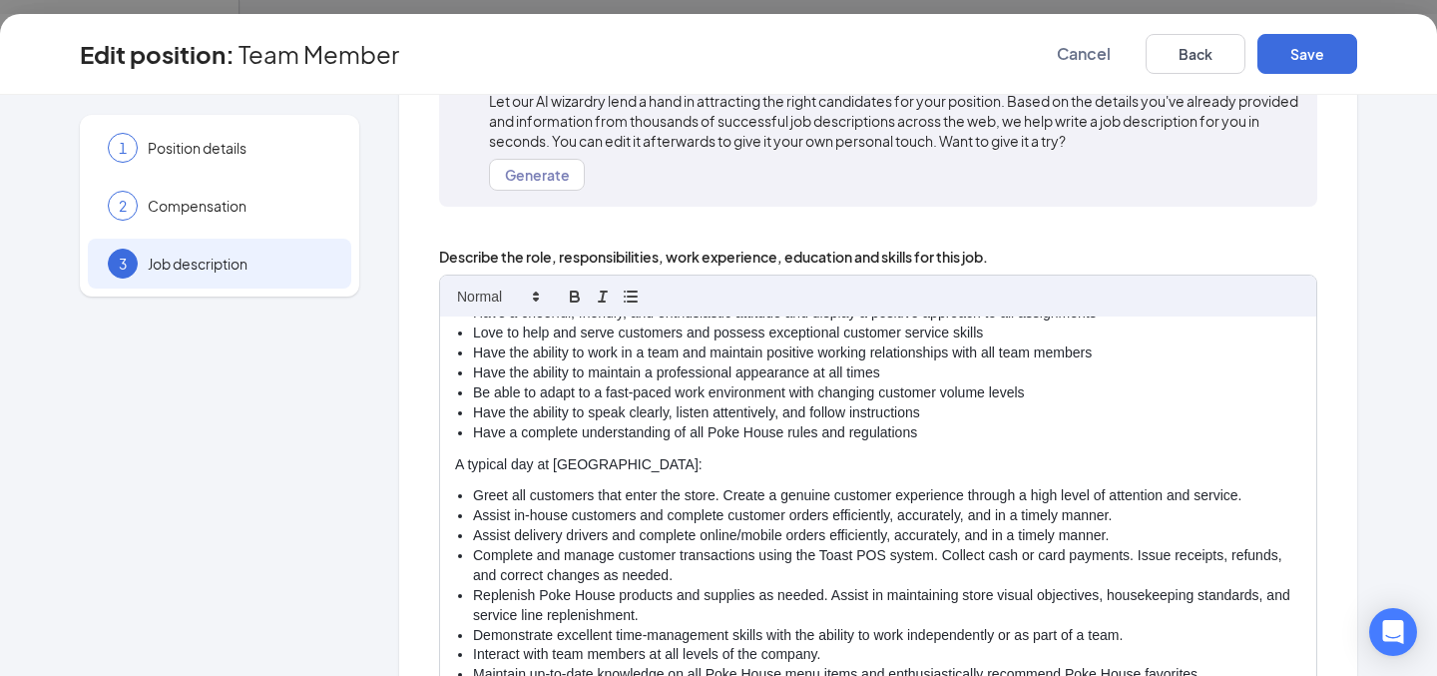
scroll to position [78, 0]
